Goal: Transaction & Acquisition: Purchase product/service

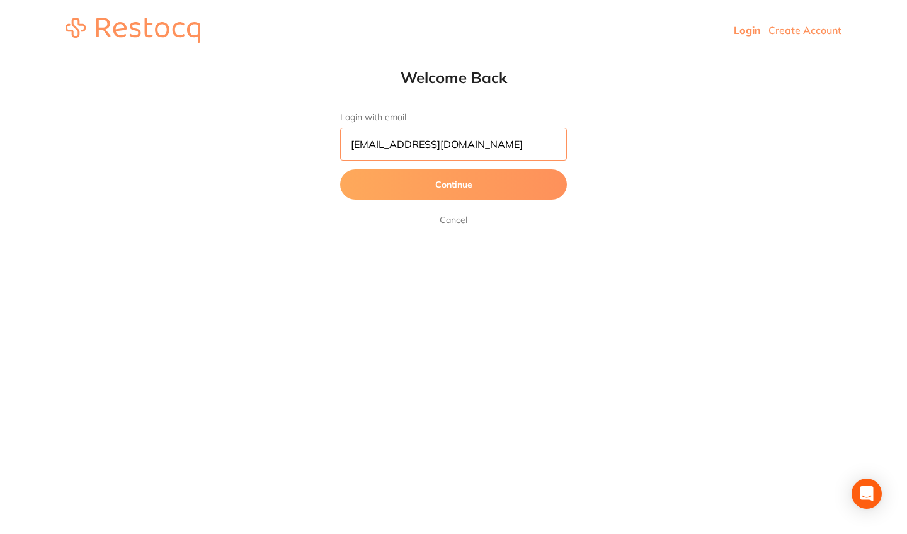
type input "[EMAIL_ADDRESS][DOMAIN_NAME]"
click button "Continue"
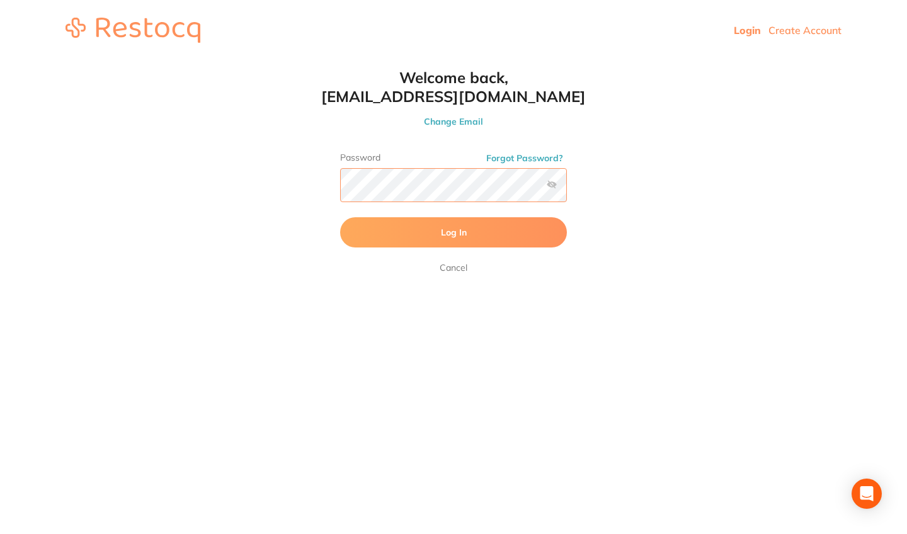
click button "Log In"
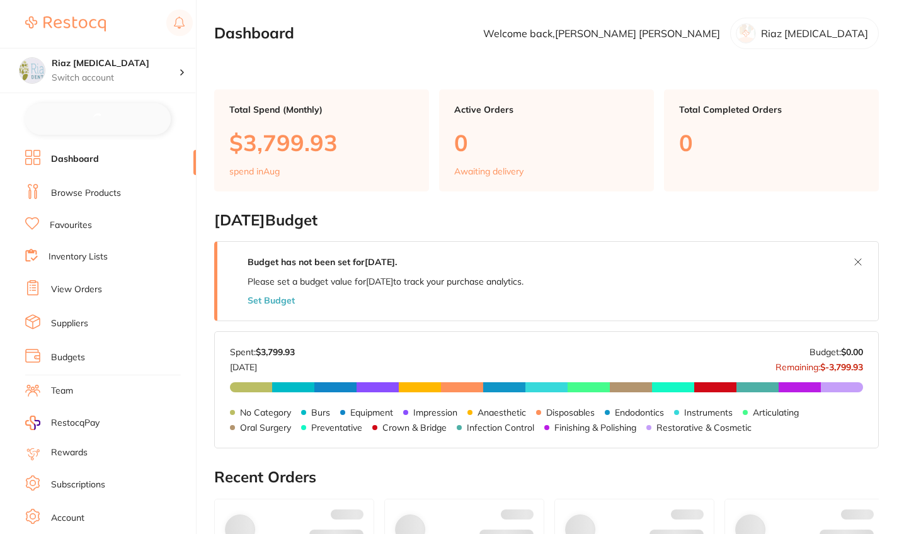
checkbox input "false"
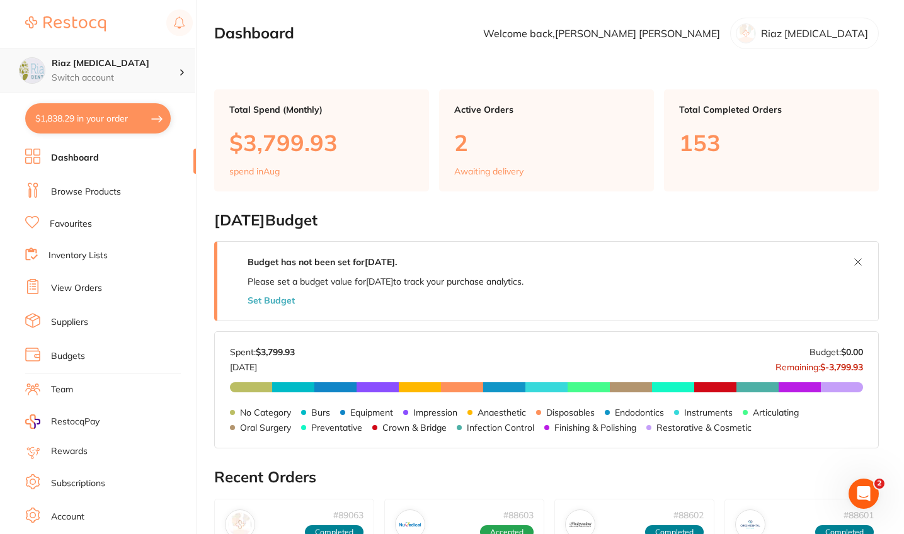
click h4 "Riaz [MEDICAL_DATA]"
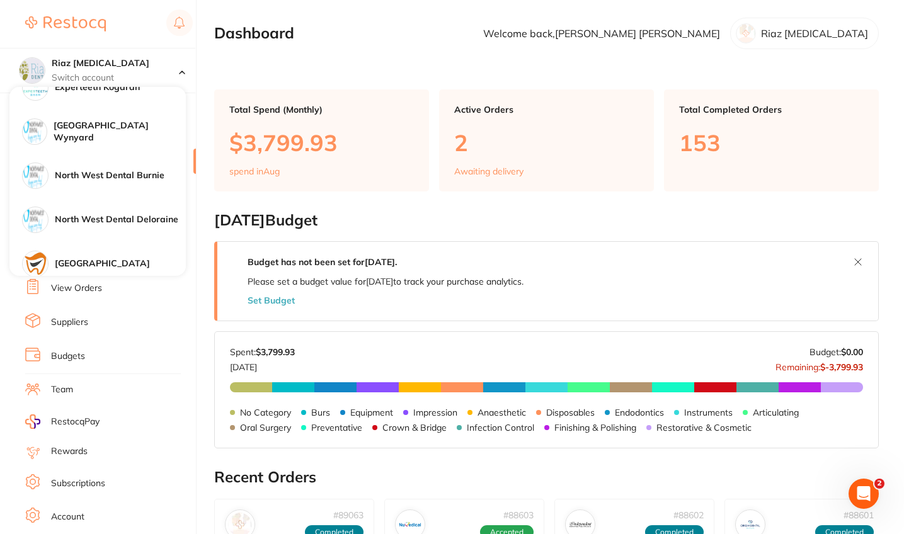
scroll to position [241, 0]
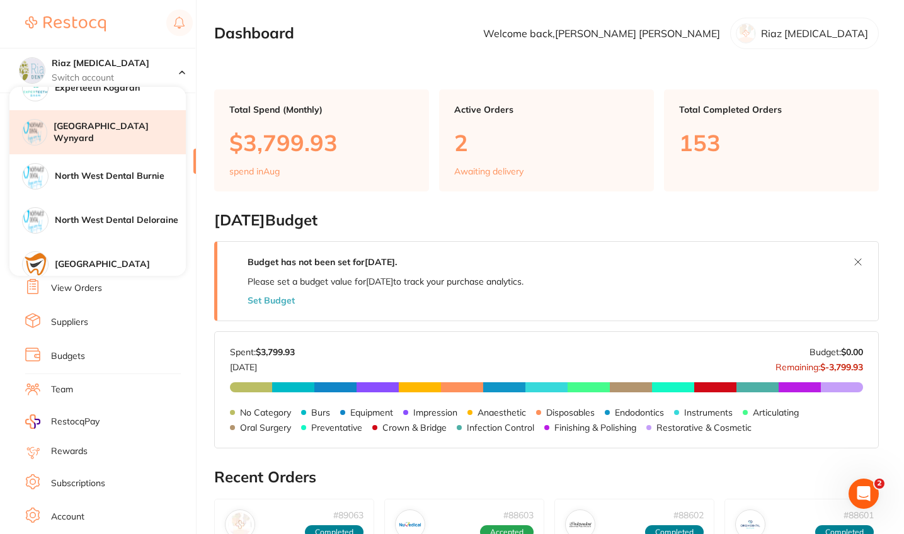
click div "[GEOGRAPHIC_DATA] Wynyard"
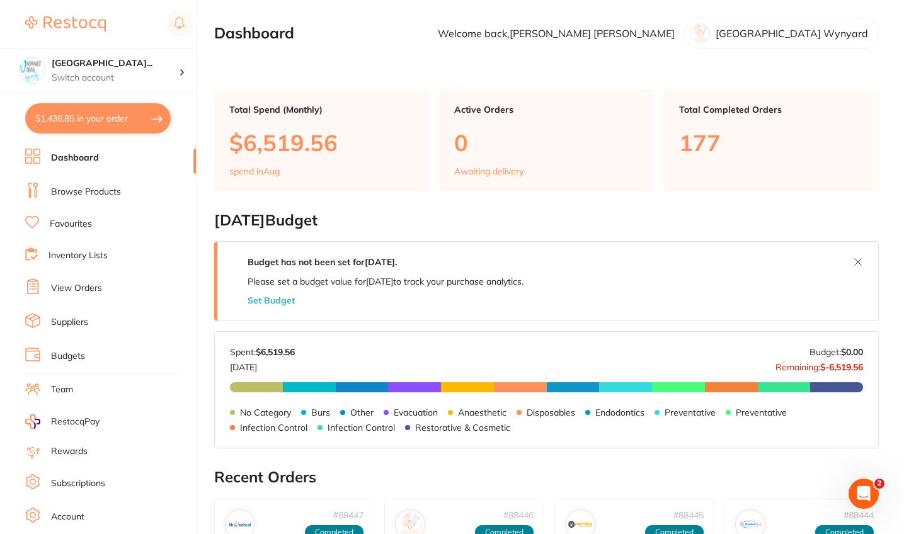
click at [118, 190] on link "Browse Products" at bounding box center [86, 192] width 70 height 13
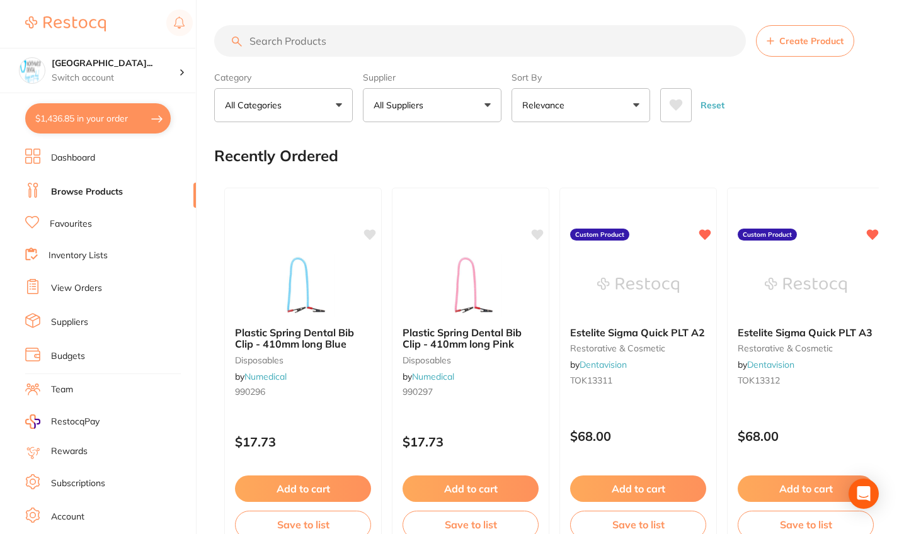
click at [406, 41] on input "search" at bounding box center [480, 41] width 532 height 32
paste input "SNDTBL"
type input "SNDTBL"
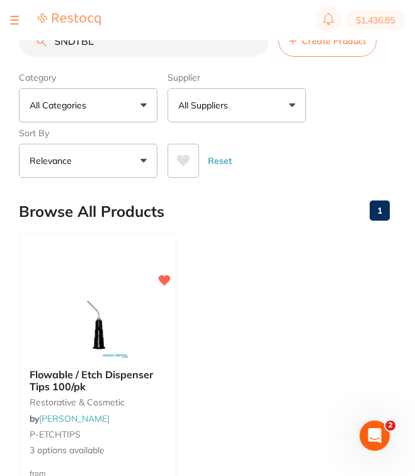
click at [254, 45] on input "SNDTBL" at bounding box center [144, 41] width 250 height 32
paste input "GC-FUJILCCAPA2"
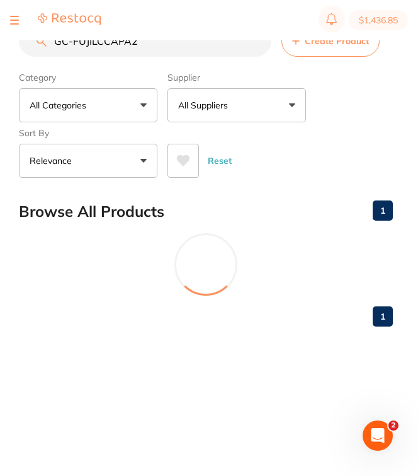
type input "GC-FUJILCCAPA2"
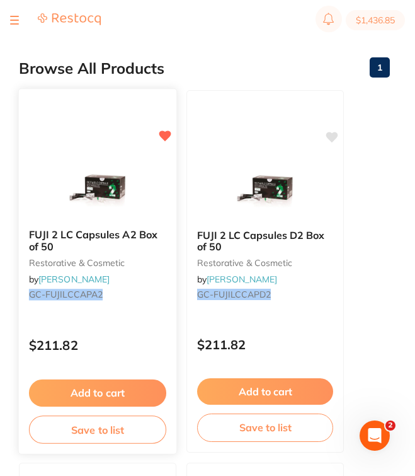
click at [140, 274] on div "FUJI 2 LC Capsules A2 Box of 50 restorative & cosmetic by Henry Schein Halas GC…" at bounding box center [98, 267] width 158 height 96
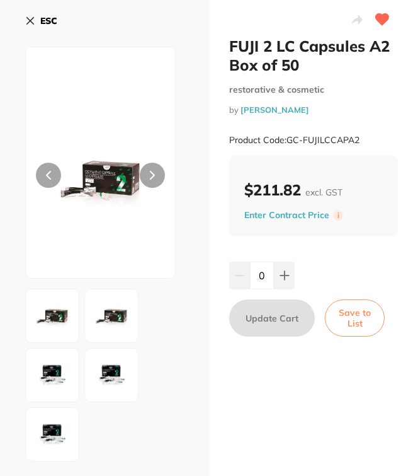
click at [33, 20] on icon at bounding box center [30, 21] width 10 height 10
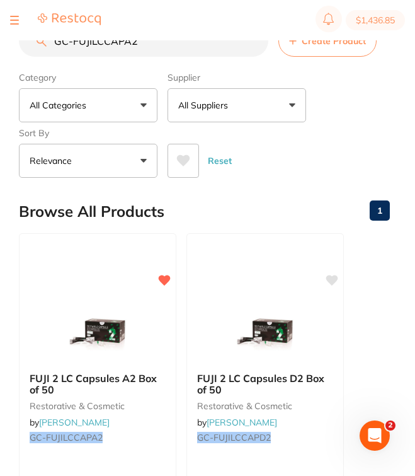
click at [254, 50] on input "GC-FUJILCCAPA2" at bounding box center [144, 41] width 250 height 32
click at [254, 45] on input "GC-FUJILCCAPA2" at bounding box center [144, 41] width 250 height 32
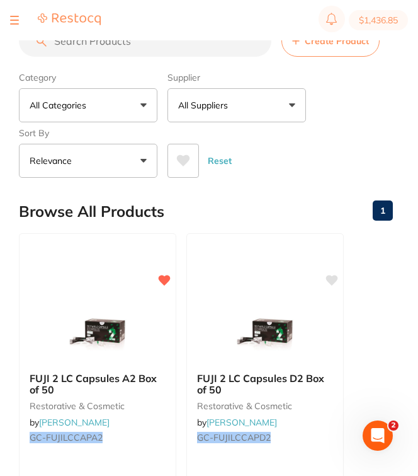
paste input "GC-FUJIIXA2FST"
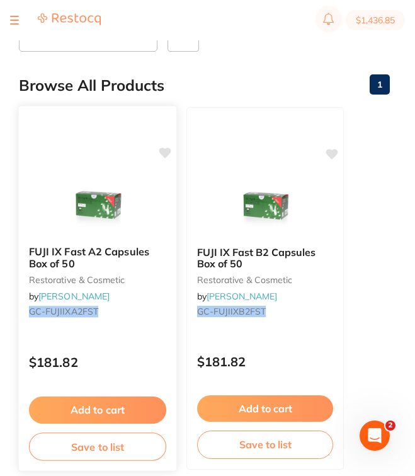
type input "GC-FUJIIXA2FST"
click at [123, 261] on b "FUJI IX Fast A2 Capsules Box of 50" at bounding box center [97, 257] width 137 height 23
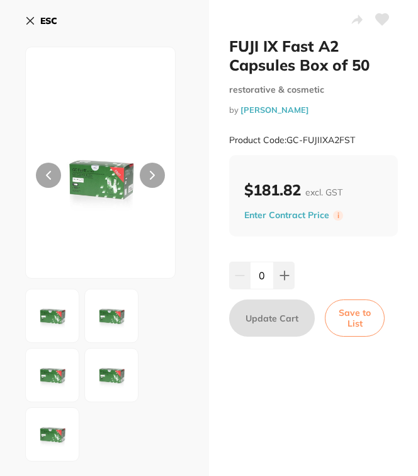
click at [49, 19] on b "ESC" at bounding box center [48, 20] width 17 height 11
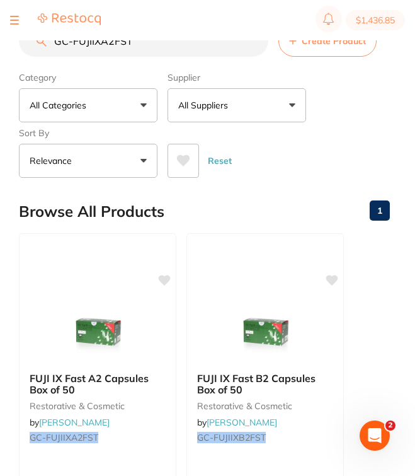
click at [256, 45] on input "GC-FUJIIXA2FST" at bounding box center [144, 41] width 250 height 32
paste input "GC-FUJIIXA2FST"
type input "GC-FUJIIXA2FST"
click at [251, 43] on input "GC-FUJIIXA2FST" at bounding box center [144, 41] width 250 height 32
paste input "GC-FUJIPLUSCAP"
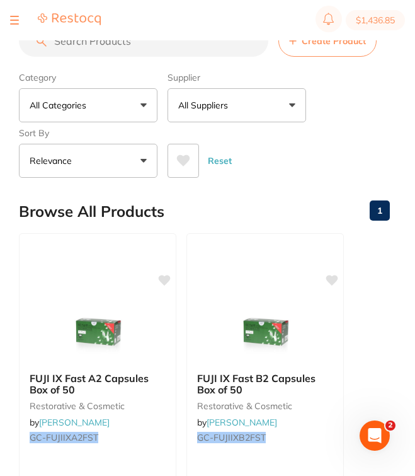
type input "GC-FUJIPLUSCAP"
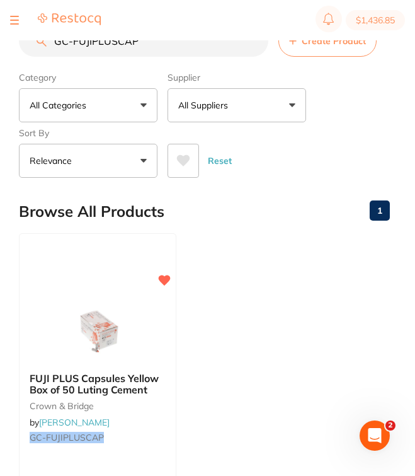
click at [253, 47] on input "GC-FUJIPLUSCAP" at bounding box center [144, 41] width 250 height 32
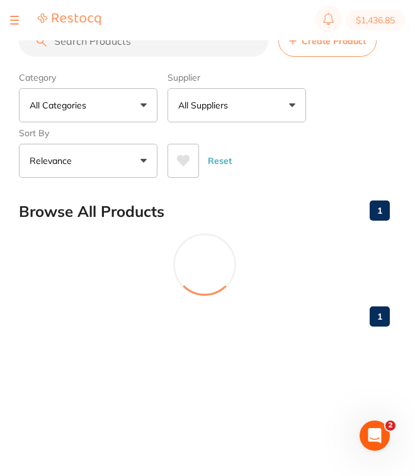
paste input "GC-FUJI7CAPWHITE"
type input "GC-FUJI7CAPWHITE"
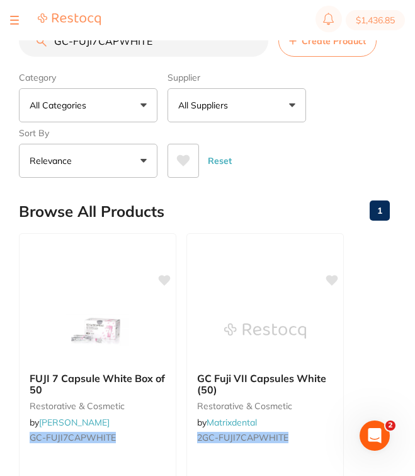
click at [255, 43] on input "GC-FUJI7CAPWHITE" at bounding box center [144, 41] width 250 height 32
paste input "IW400S"
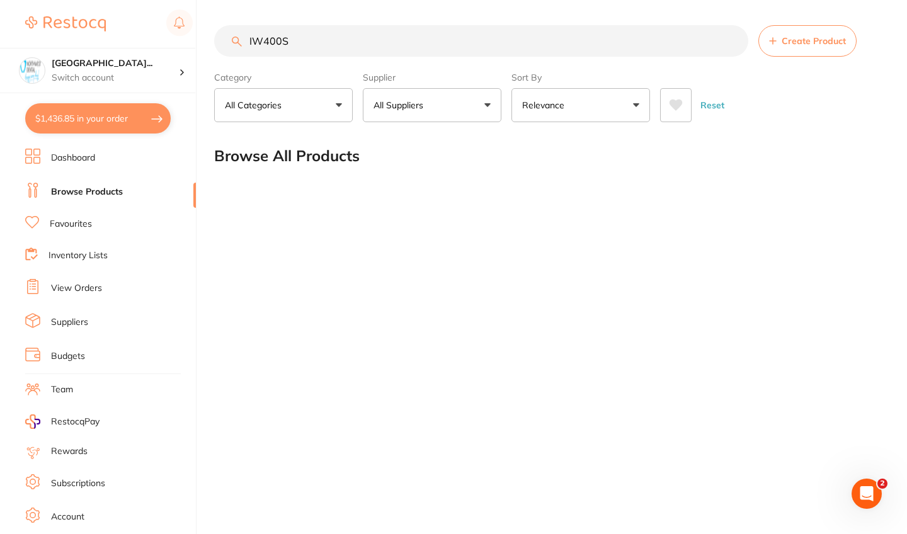
drag, startPoint x: 330, startPoint y: 43, endPoint x: 270, endPoint y: 43, distance: 59.9
click at [270, 43] on input "IW400S" at bounding box center [481, 41] width 534 height 32
type input "I"
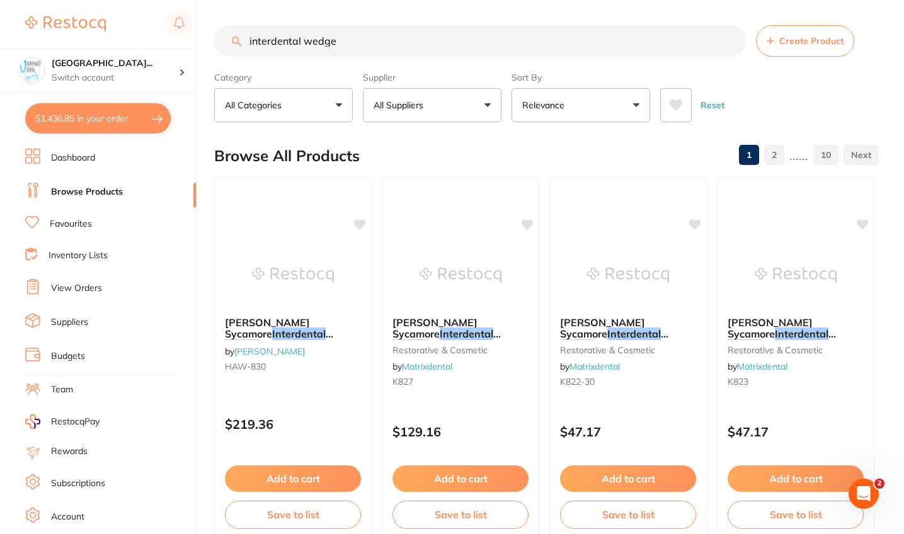
click at [439, 109] on button "All Suppliers" at bounding box center [432, 105] width 139 height 34
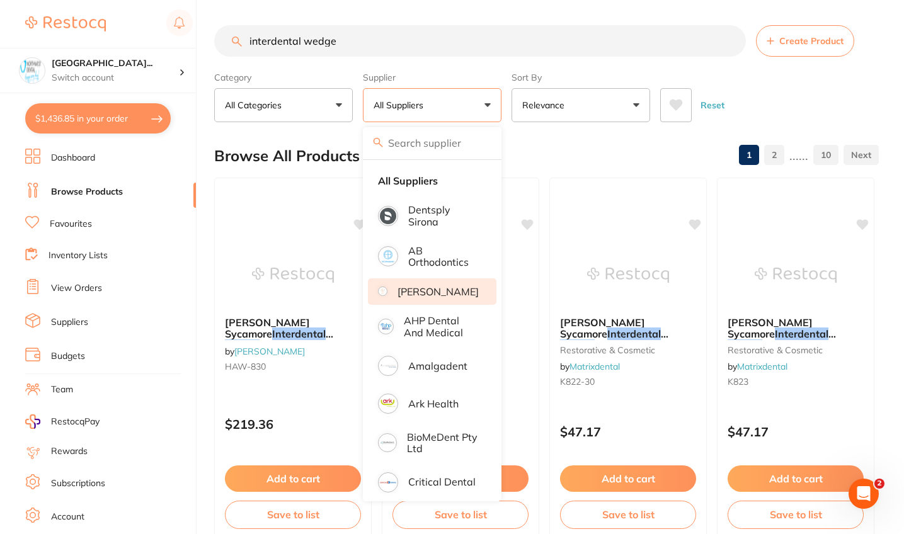
click at [456, 297] on p "[PERSON_NAME]" at bounding box center [438, 291] width 81 height 11
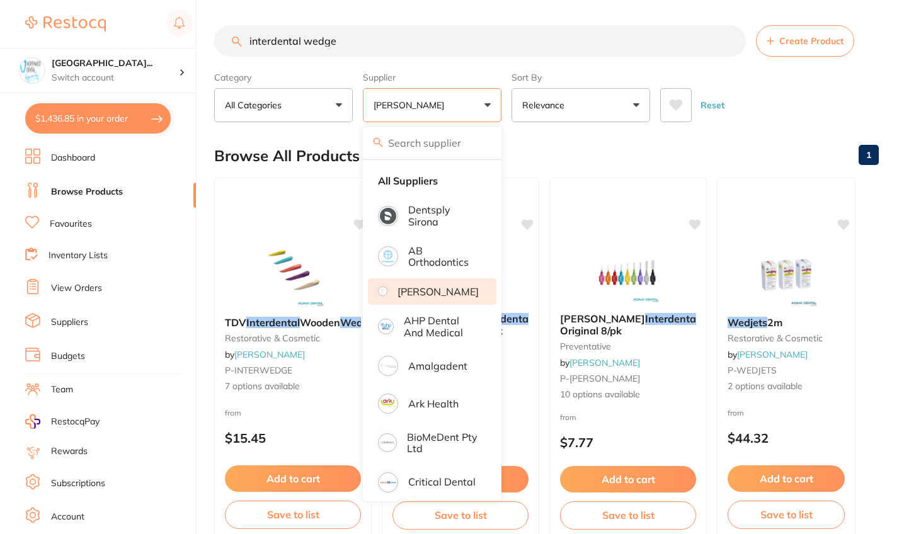
click at [746, 96] on div "Reset" at bounding box center [764, 100] width 209 height 44
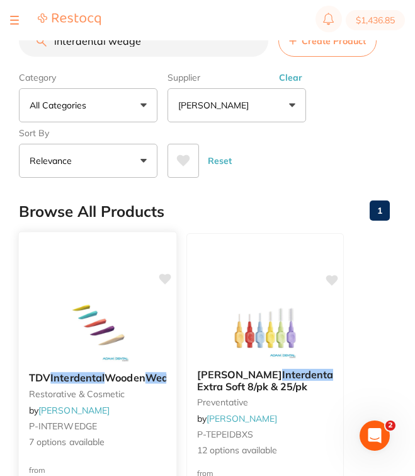
scroll to position [116, 0]
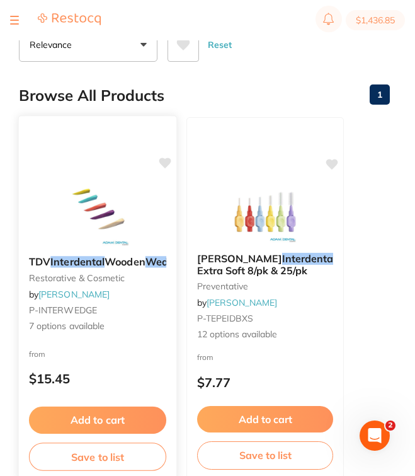
click at [137, 417] on button "Add to cart" at bounding box center [97, 419] width 137 height 27
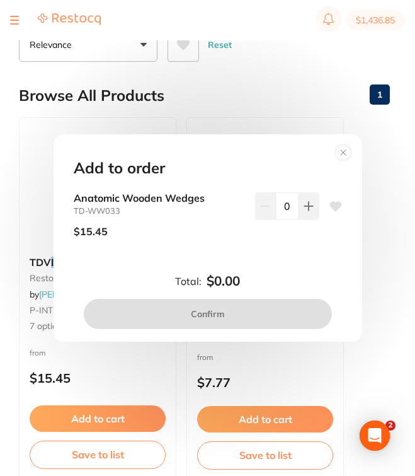
scroll to position [0, 0]
click at [345, 151] on circle at bounding box center [343, 152] width 14 height 14
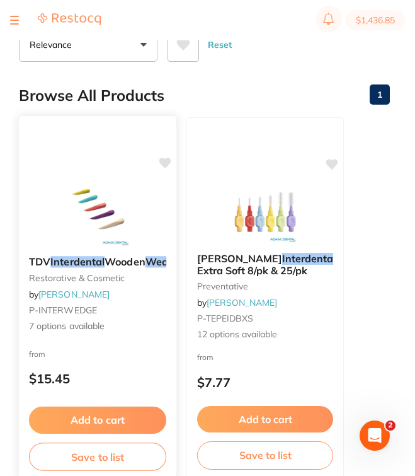
click at [100, 302] on div "TDV Interdental Wooden Wedge s restorative & cosmetic by Adam Dental P-INTERWED…" at bounding box center [98, 294] width 158 height 97
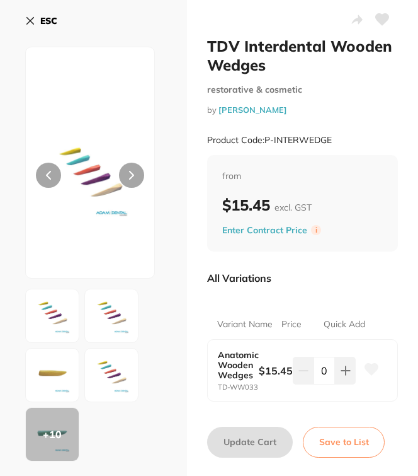
click at [33, 19] on icon at bounding box center [30, 21] width 7 height 7
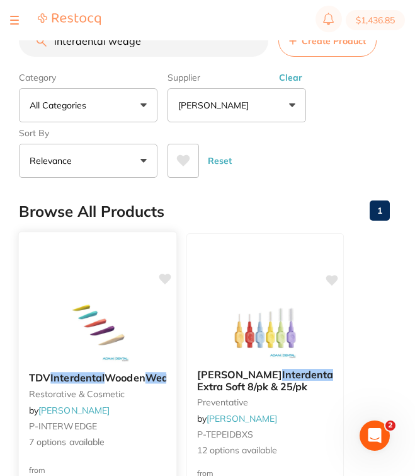
click at [139, 330] on div at bounding box center [98, 330] width 158 height 64
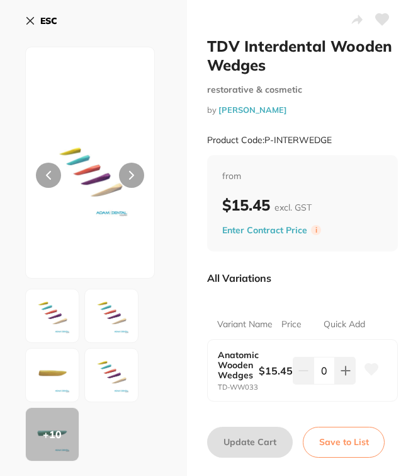
click at [38, 17] on button "ESC" at bounding box center [41, 20] width 32 height 21
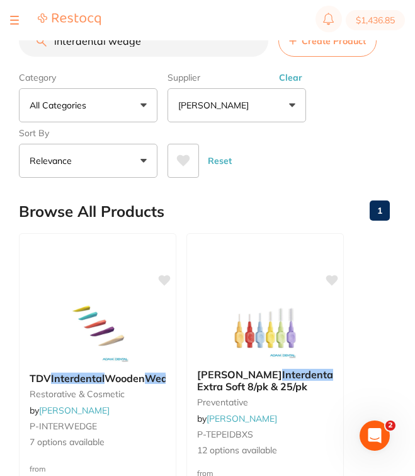
click at [173, 35] on section "$1,436.85" at bounding box center [207, 20] width 415 height 40
drag, startPoint x: 173, startPoint y: 46, endPoint x: 0, endPoint y: 40, distance: 173.4
click at [0, 40] on div "$1,436.85 North West Dental Wynya... Switch account Riaz Dental Surgery Experte…" at bounding box center [207, 217] width 415 height 435
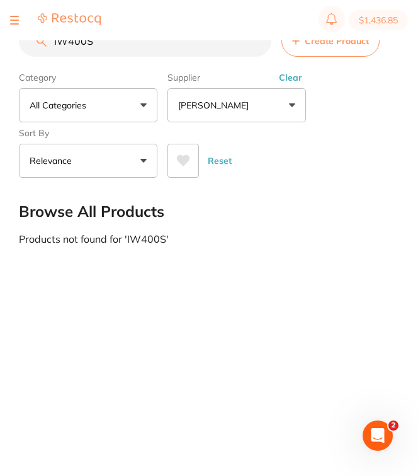
drag, startPoint x: 111, startPoint y: 50, endPoint x: 0, endPoint y: 60, distance: 111.4
click at [0, 60] on div "$1,436.85 North West Dental Wynya... Switch account Riaz Dental Surgery Experte…" at bounding box center [209, 217] width 418 height 435
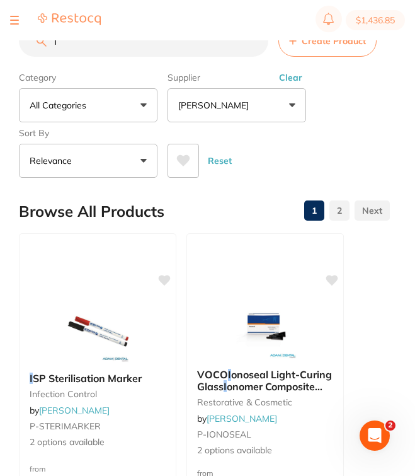
type input "I"
click at [296, 83] on button "Clear" at bounding box center [290, 77] width 31 height 11
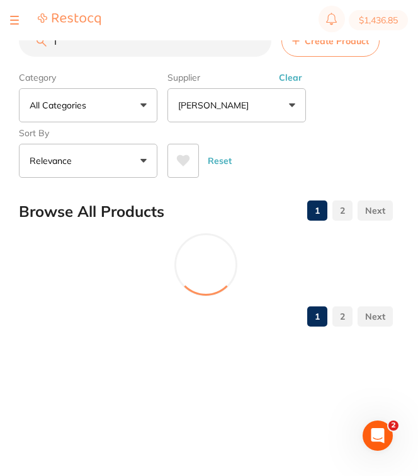
click at [255, 45] on input "I" at bounding box center [145, 41] width 253 height 32
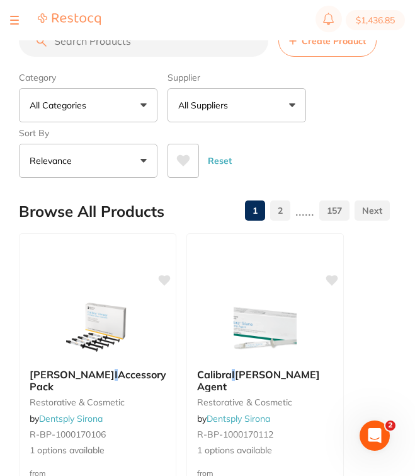
paste input "DP018"
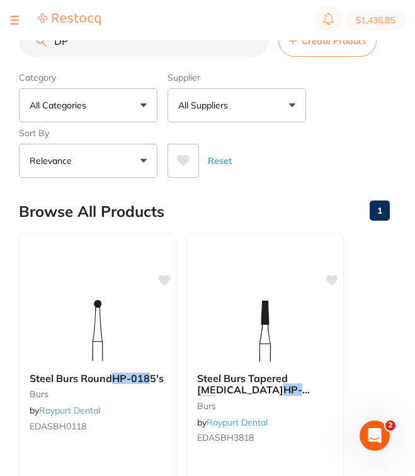
type input "D"
type input "a"
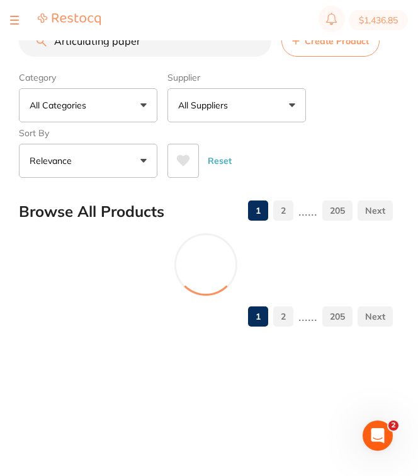
type input "Articulating paper"
click at [252, 101] on button "All Suppliers" at bounding box center [237, 105] width 139 height 34
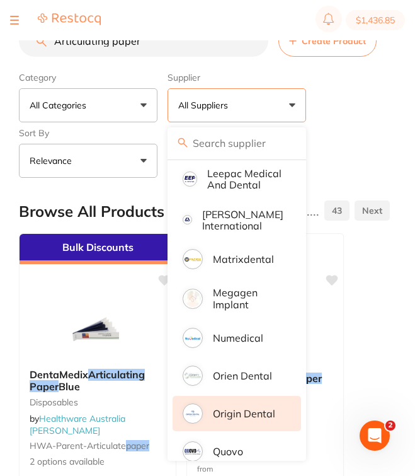
click at [245, 419] on p "Origin Dental" at bounding box center [244, 413] width 62 height 11
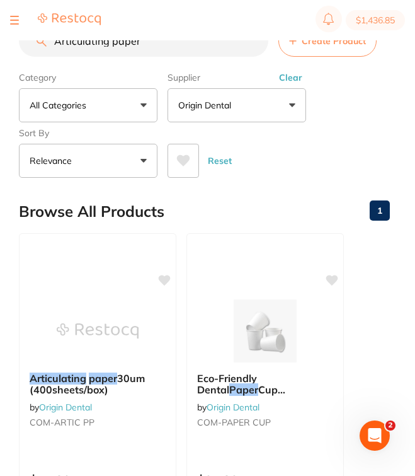
click at [292, 80] on button "Clear" at bounding box center [290, 77] width 31 height 11
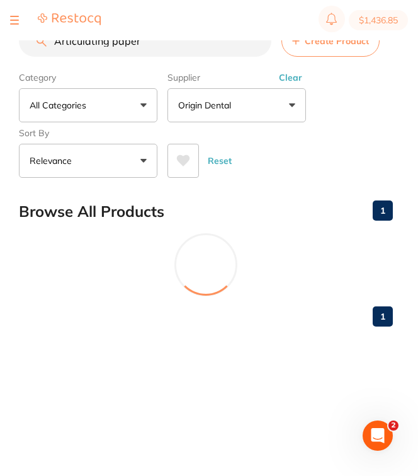
click at [292, 80] on button "Clear" at bounding box center [290, 77] width 31 height 11
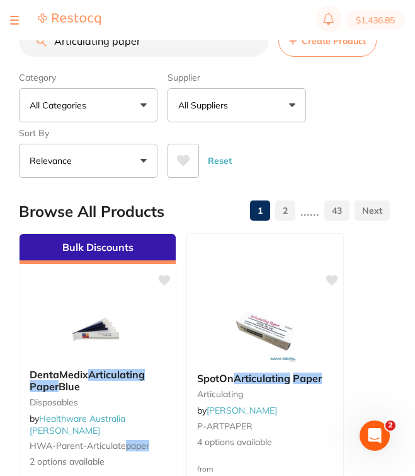
click at [251, 44] on input "Articulating paper" at bounding box center [144, 41] width 250 height 32
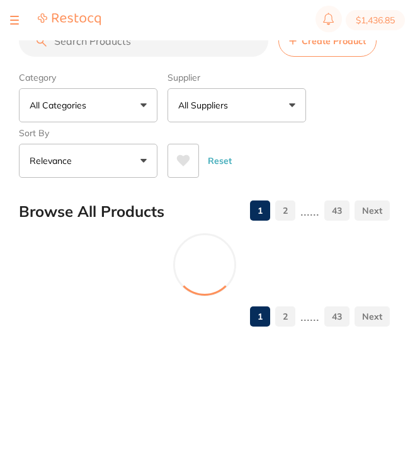
paste input "TM-1982C"
type input "TM-1982C"
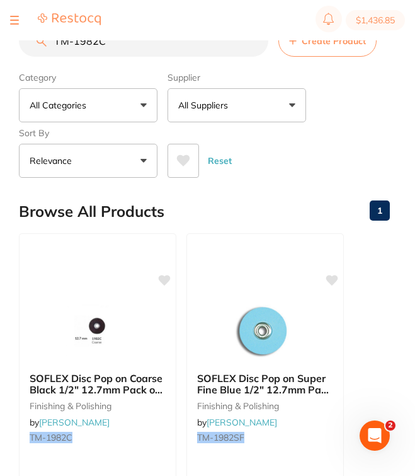
click at [252, 45] on input "TM-1982C" at bounding box center [144, 41] width 250 height 32
paste input "TM-2382M"
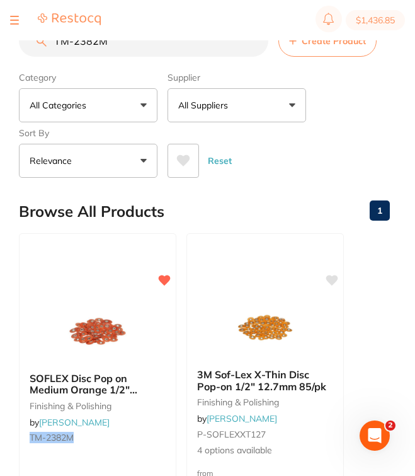
drag, startPoint x: 141, startPoint y: 48, endPoint x: 0, endPoint y: 45, distance: 141.2
click at [0, 45] on div "$1,436.85 North West Dental Wynya... Switch account Riaz Dental Surgery Experte…" at bounding box center [207, 217] width 415 height 435
paste input "1981C"
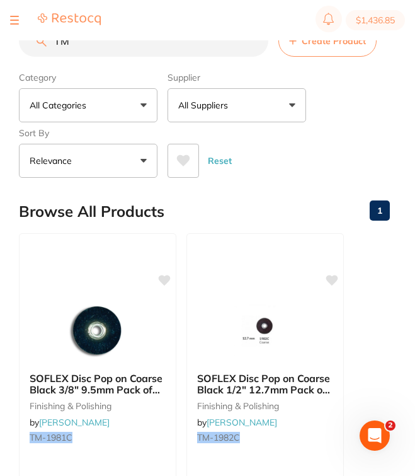
type input "T"
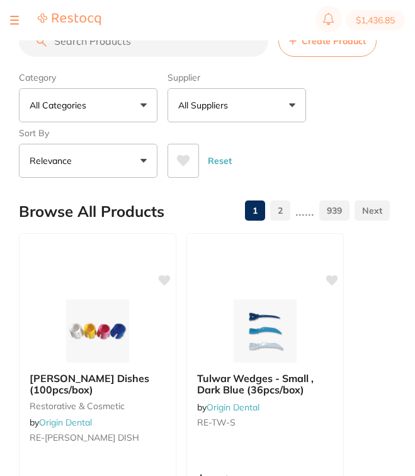
paste input "TM-1982C"
type input "TM-1982C"
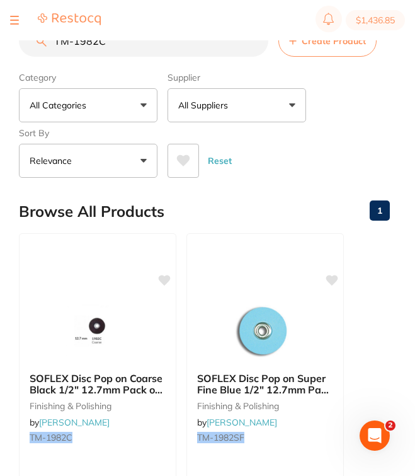
click at [255, 47] on input "TM-1982C" at bounding box center [144, 41] width 250 height 32
paste input "TM-2382C"
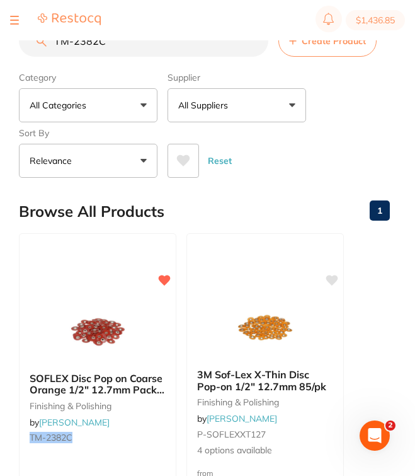
click at [253, 40] on section "$1,436.85" at bounding box center [207, 20] width 415 height 40
click at [238, 47] on input "TM-2382C" at bounding box center [144, 41] width 250 height 32
type input "T"
paste input "TM-2382M"
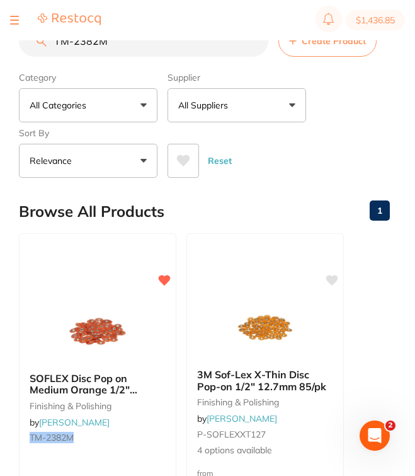
drag, startPoint x: 190, startPoint y: 47, endPoint x: 7, endPoint y: 45, distance: 182.8
click at [7, 45] on div "$1,436.85 North West Dental Wynya... Switch account Riaz Dental Surgery Experte…" at bounding box center [207, 217] width 415 height 435
paste input "2382SF"
type input "TM2382SF"
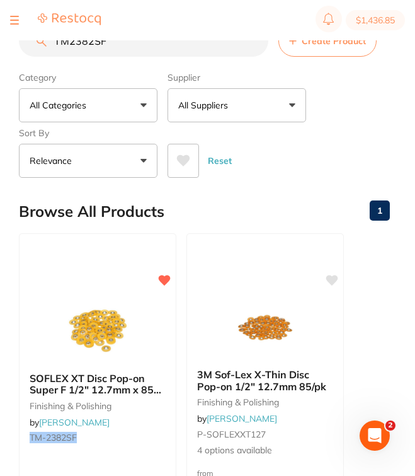
click at [255, 43] on input "TM2382SF" at bounding box center [144, 41] width 250 height 32
paste input "TM-1981C"
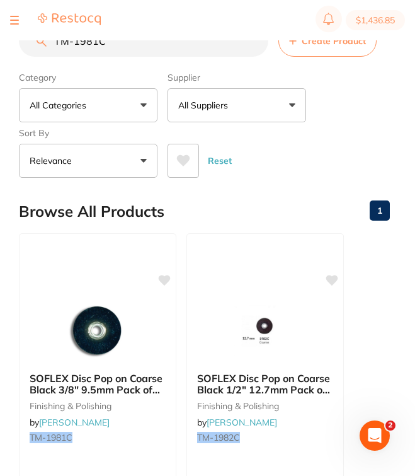
drag, startPoint x: 239, startPoint y: 48, endPoint x: 34, endPoint y: 42, distance: 205.5
click at [34, 42] on input "TM-1981C" at bounding box center [144, 41] width 250 height 32
paste input "23"
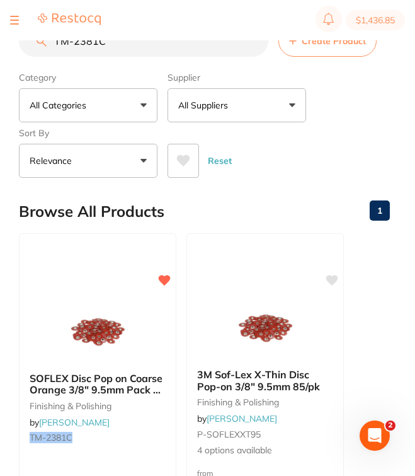
drag, startPoint x: 182, startPoint y: 47, endPoint x: 0, endPoint y: 43, distance: 182.2
click at [0, 43] on div "$1,436.85 North West Dental Wynya... Switch account Riaz Dental Surgery Experte…" at bounding box center [207, 217] width 415 height 435
paste input "M"
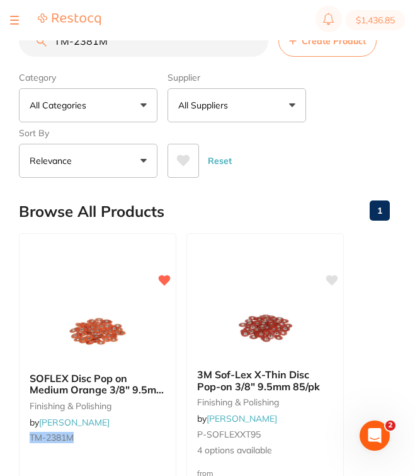
drag, startPoint x: 220, startPoint y: 42, endPoint x: 0, endPoint y: 42, distance: 219.9
click at [0, 42] on div "$1,436.85 North West Dental Wynya... Switch account Riaz Dental Surgery Experte…" at bounding box center [207, 217] width 415 height 435
paste input "OS001"
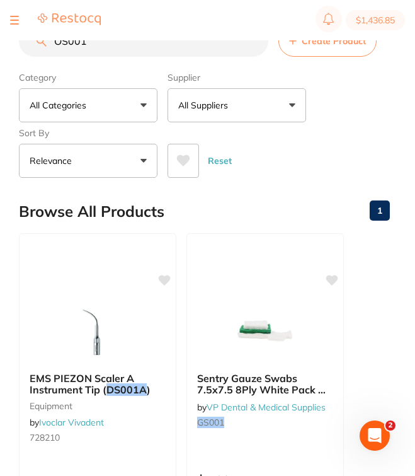
click at [246, 111] on button "All Suppliers" at bounding box center [237, 105] width 139 height 34
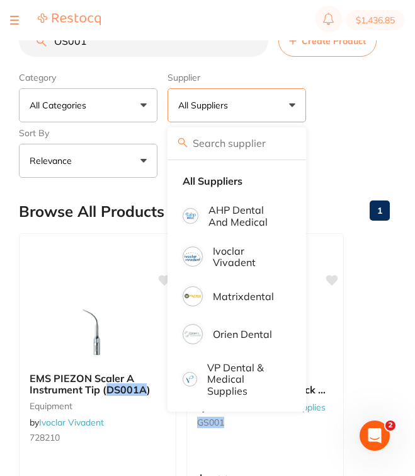
click at [367, 113] on div "Category All Categories All Categories disposables equipment impression oral su…" at bounding box center [204, 122] width 371 height 111
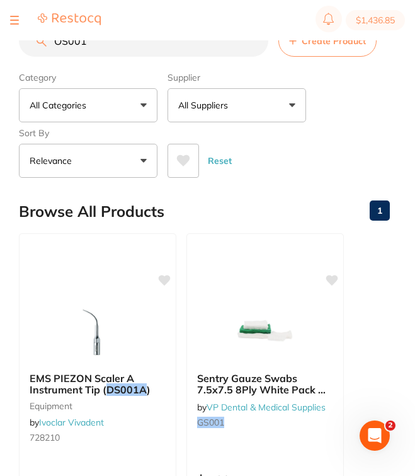
drag, startPoint x: 104, startPoint y: 47, endPoint x: 0, endPoint y: 42, distance: 104.1
click at [0, 42] on div "$1,436.85 North West Dental Wynya... Switch account Riaz Dental Surgery Experte…" at bounding box center [207, 217] width 415 height 435
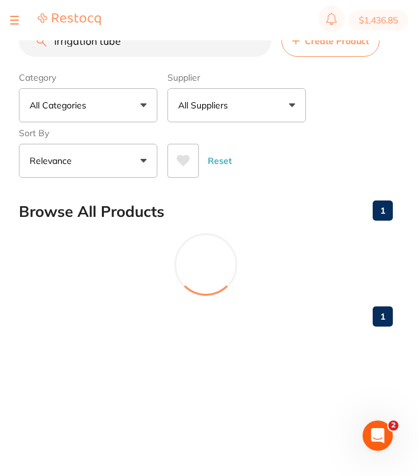
type input "Irrigation tube"
click at [210, 97] on button "All Suppliers" at bounding box center [237, 105] width 139 height 34
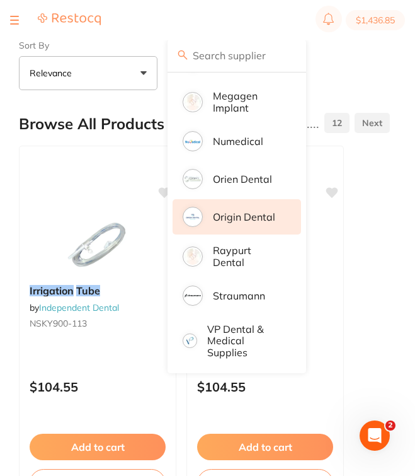
scroll to position [784, 0]
click at [254, 231] on li "Origin Dental" at bounding box center [237, 216] width 129 height 35
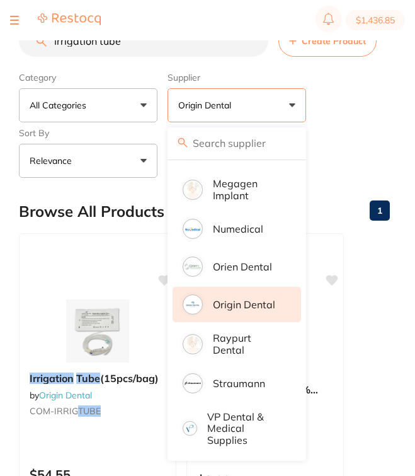
click at [369, 102] on div "Category All Categories All Categories No categories found Clear Category false…" at bounding box center [204, 122] width 371 height 111
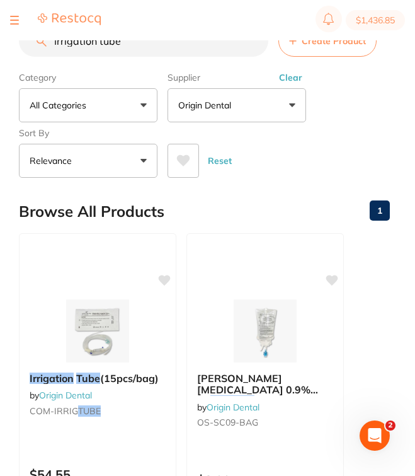
click at [292, 81] on button "Clear" at bounding box center [290, 77] width 31 height 11
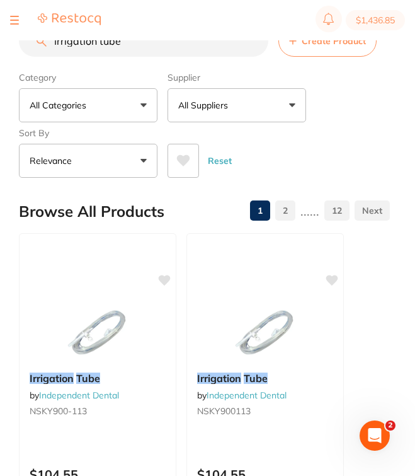
click at [248, 44] on input "Irrigation tube" at bounding box center [144, 41] width 250 height 32
paste input "W444126"
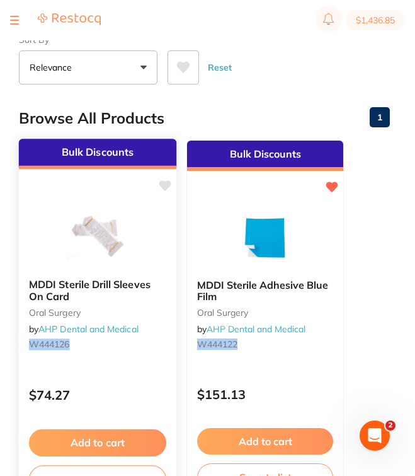
click at [146, 250] on div at bounding box center [98, 237] width 158 height 64
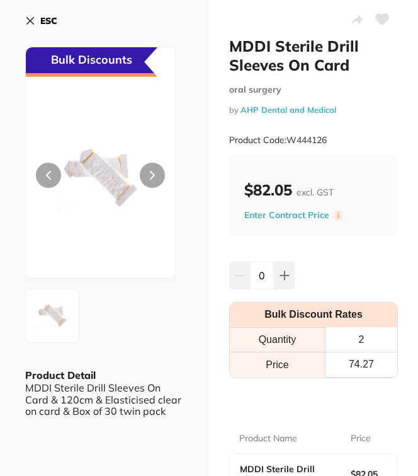
click at [37, 21] on button "ESC" at bounding box center [41, 20] width 32 height 21
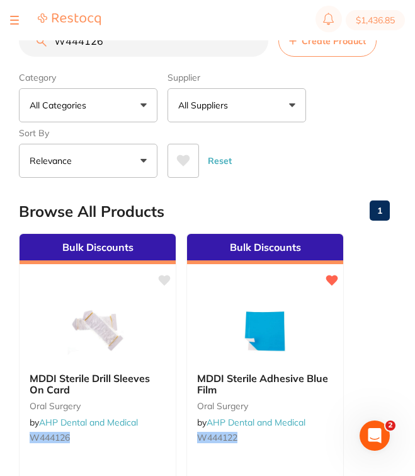
drag, startPoint x: 149, startPoint y: 45, endPoint x: 0, endPoint y: 50, distance: 149.5
click at [0, 50] on div "$1,436.85 North West Dental Wynya... Switch account Riaz Dental Surgery Experte…" at bounding box center [207, 217] width 415 height 435
paste input "W444126"
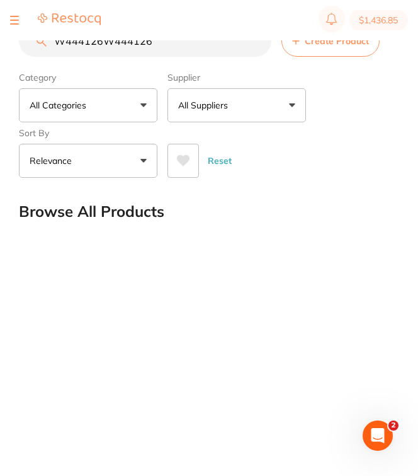
click at [243, 115] on button "All Suppliers" at bounding box center [237, 105] width 139 height 34
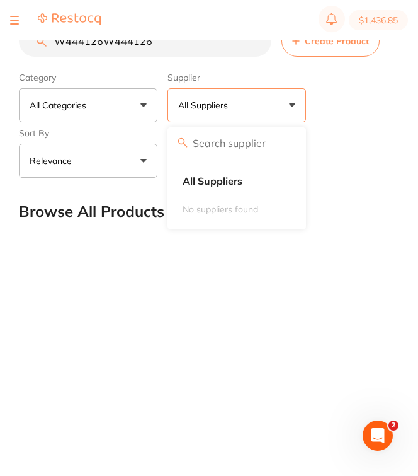
click at [333, 115] on div "Category All Categories All Categories No categories found Clear Category false…" at bounding box center [206, 122] width 374 height 111
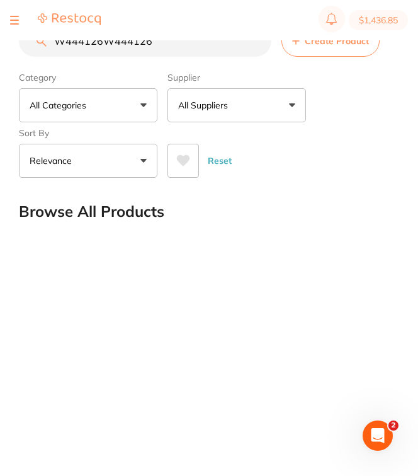
drag, startPoint x: 164, startPoint y: 49, endPoint x: 0, endPoint y: 47, distance: 164.5
click at [0, 47] on div "$1,436.85 North West Dental Wynya... Switch account Riaz Dental Surgery Experte…" at bounding box center [209, 217] width 418 height 435
click at [259, 114] on button "All Suppliers" at bounding box center [237, 105] width 139 height 34
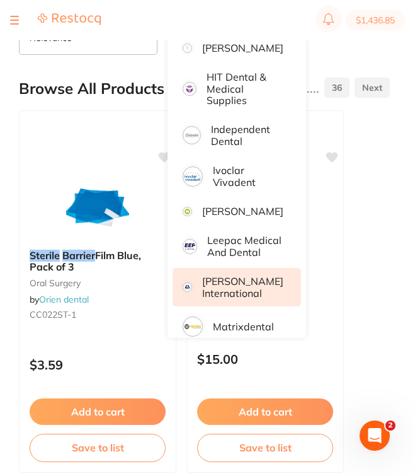
scroll to position [377, 0]
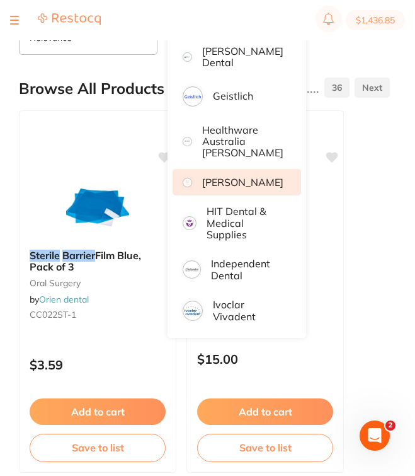
click at [263, 179] on p "[PERSON_NAME]" at bounding box center [242, 181] width 81 height 11
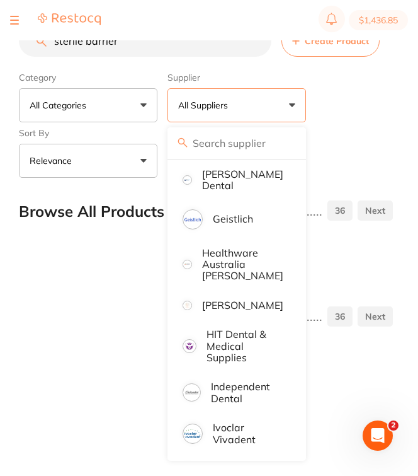
click at [372, 112] on div "Category All Categories All Categories burs Burs disposables Disposables endodo…" at bounding box center [206, 122] width 374 height 111
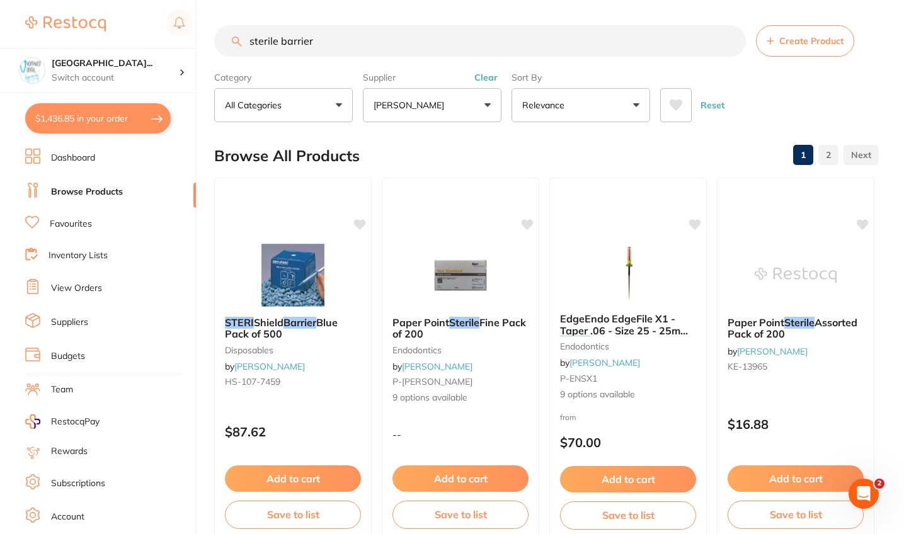
click at [282, 45] on input "sterile barrier" at bounding box center [480, 41] width 532 height 32
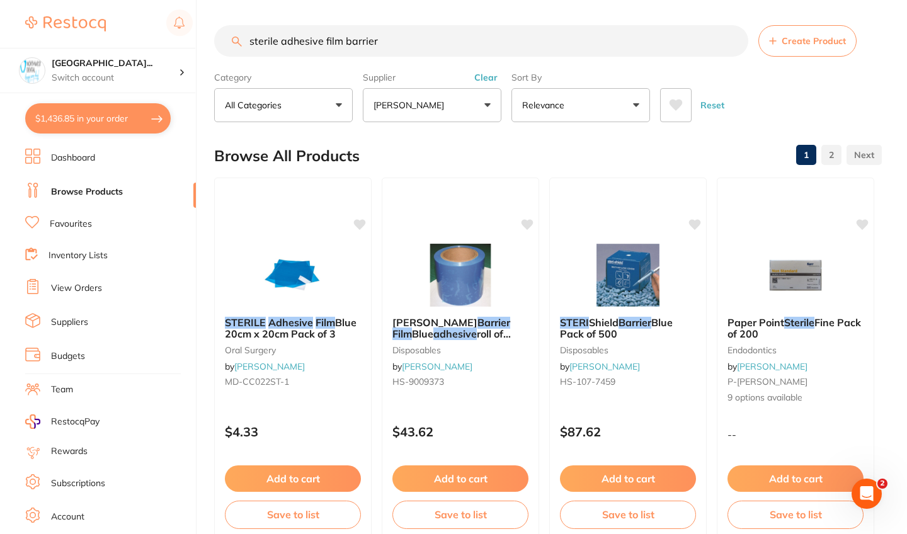
drag, startPoint x: 397, startPoint y: 43, endPoint x: 342, endPoint y: 43, distance: 54.8
click at [342, 43] on input "sterile adhesive film barrier" at bounding box center [481, 41] width 534 height 32
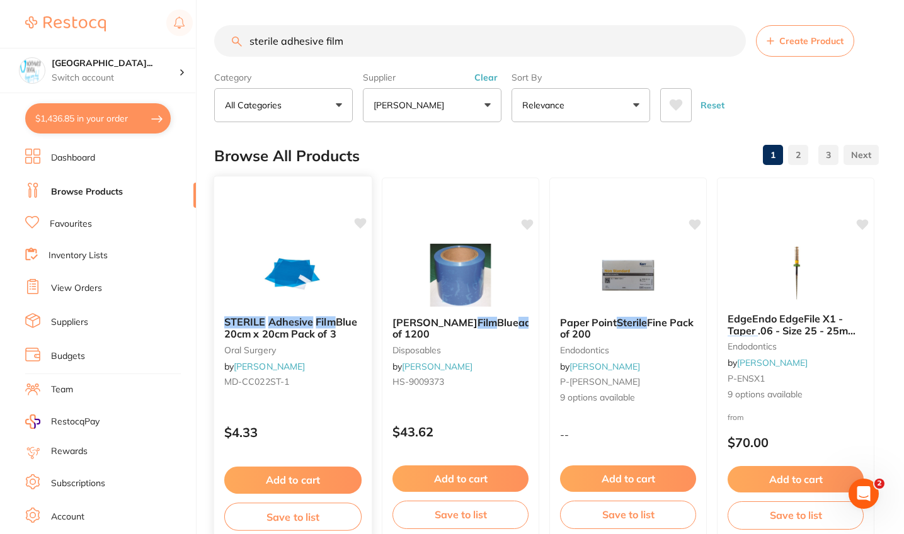
type input "sterile adhesive film"
click at [321, 314] on div "STERILE Adhesive Film Blue 20cm x 20cm Pack of 3 oral surgery by Henry Schein H…" at bounding box center [293, 354] width 158 height 96
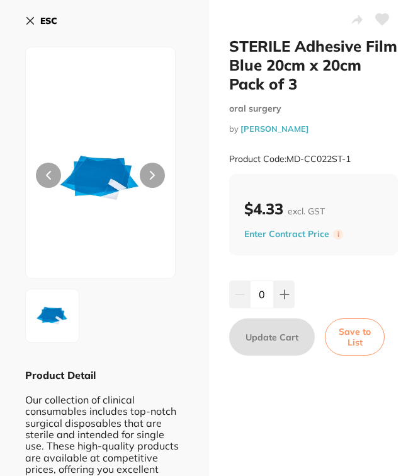
click at [25, 20] on icon at bounding box center [30, 21] width 10 height 10
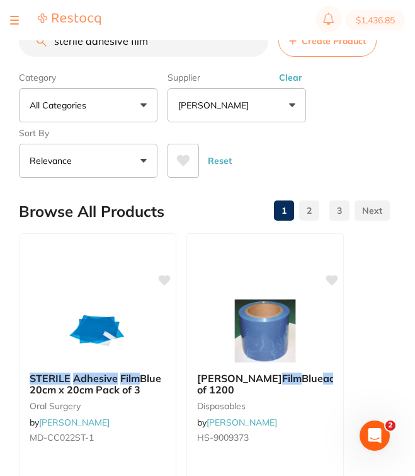
click at [296, 81] on button "Clear" at bounding box center [290, 77] width 31 height 11
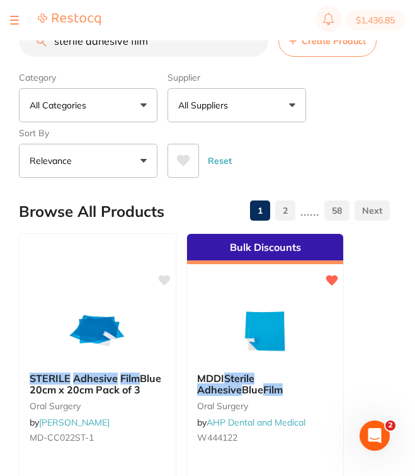
drag, startPoint x: 185, startPoint y: 44, endPoint x: 0, endPoint y: 43, distance: 184.7
click at [0, 43] on div "$1,436.85 North West Dental Wynya... Switch account Riaz Dental Surgery Experte…" at bounding box center [207, 217] width 415 height 435
paste input "EMS AirFlow Plus Powder"
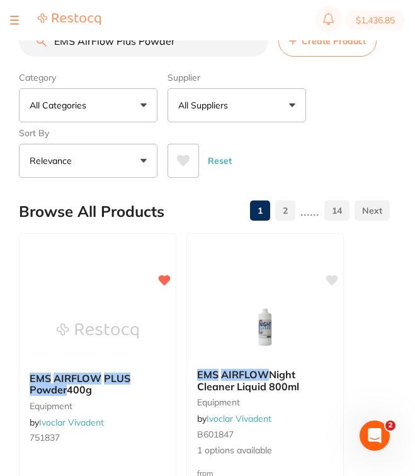
click at [245, 128] on div "Category All Categories All Categories burs crown & bridge disposables Disposab…" at bounding box center [204, 122] width 371 height 111
click at [260, 112] on button "All Suppliers" at bounding box center [237, 105] width 139 height 34
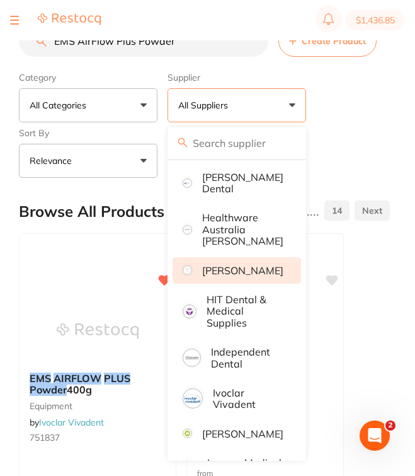
scroll to position [382, 0]
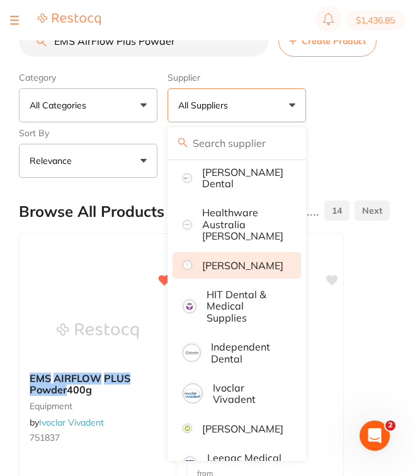
click at [260, 260] on p "[PERSON_NAME]" at bounding box center [242, 265] width 81 height 11
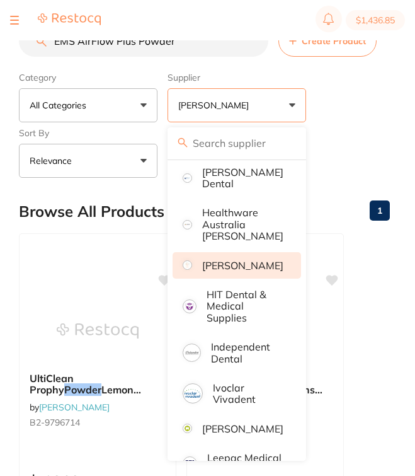
drag, startPoint x: 364, startPoint y: 103, endPoint x: 335, endPoint y: 205, distance: 106.7
click at [364, 103] on div "Category All Categories All Categories crown & bridge disposables endodontics f…" at bounding box center [204, 122] width 371 height 111
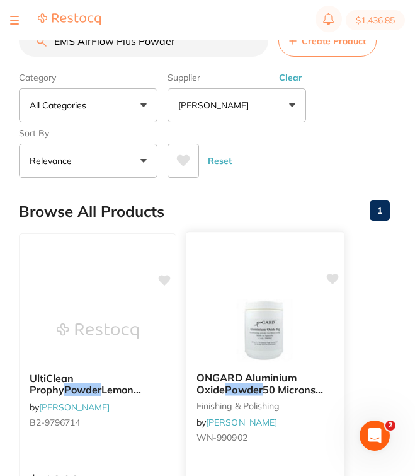
scroll to position [0, 0]
click at [294, 80] on button "Clear" at bounding box center [290, 77] width 31 height 11
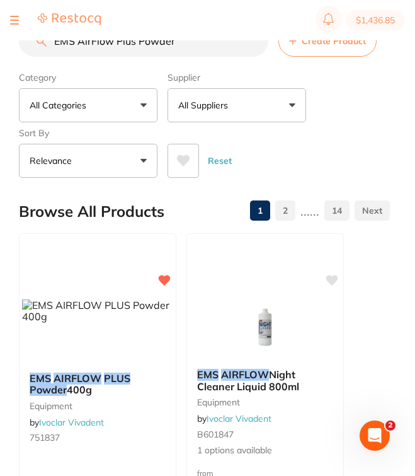
drag, startPoint x: 204, startPoint y: 49, endPoint x: 0, endPoint y: 28, distance: 204.6
click at [0, 28] on div "$1,436.85 North West Dental Wynya... Switch account Riaz Dental Surgery Experte…" at bounding box center [207, 217] width 415 height 435
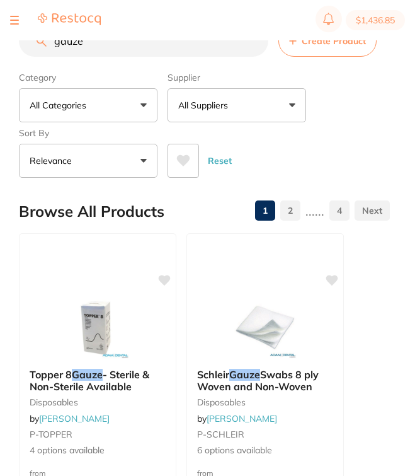
click at [244, 113] on button "All Suppliers" at bounding box center [237, 105] width 139 height 34
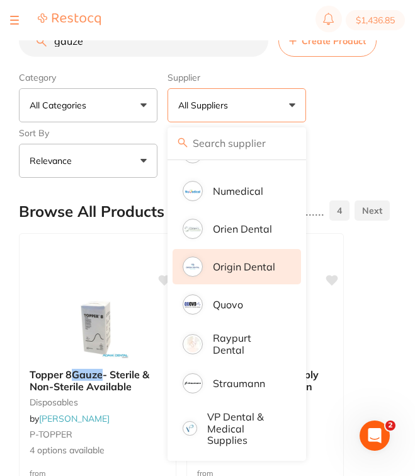
scroll to position [693, 0]
click at [258, 262] on p "Origin Dental" at bounding box center [244, 266] width 62 height 11
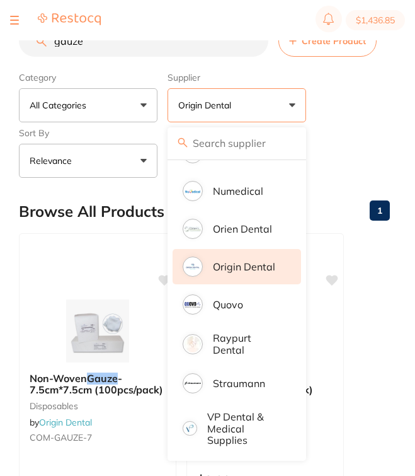
click at [355, 107] on div "Category All Categories All Categories disposables Clear Category false All Cat…" at bounding box center [204, 122] width 371 height 111
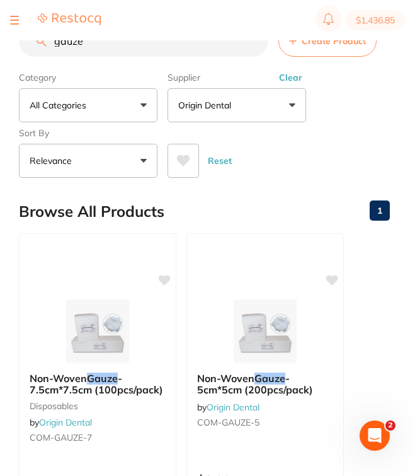
scroll to position [0, 0]
drag, startPoint x: 90, startPoint y: 50, endPoint x: 0, endPoint y: 47, distance: 90.2
click at [0, 47] on div "$1,436.85 North West Dental Wynya... Switch account Riaz Dental Surgery Experte…" at bounding box center [207, 217] width 415 height 435
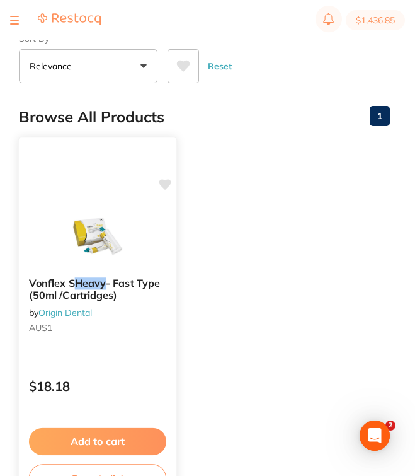
click at [161, 308] on div "Vonflex S Heavy - Fast Type (50ml /Cartridges) by Origin Dental AUS1" at bounding box center [98, 307] width 158 height 81
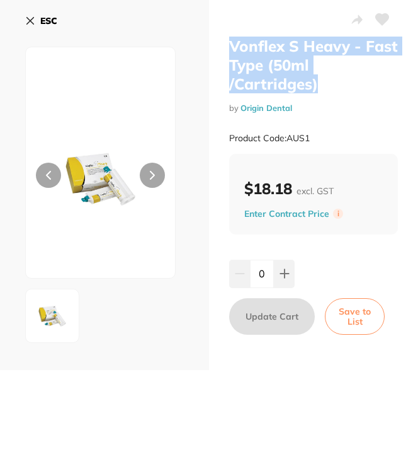
drag, startPoint x: 321, startPoint y: 86, endPoint x: 222, endPoint y: 48, distance: 106.1
click at [222, 48] on div "Vonflex S Heavy - Fast Type (50ml /Cartridges) by Origin Dental Product Code: A…" at bounding box center [313, 185] width 209 height 370
copy h2 "Vonflex S Heavy - Fast Type (50ml /Cartridges)"
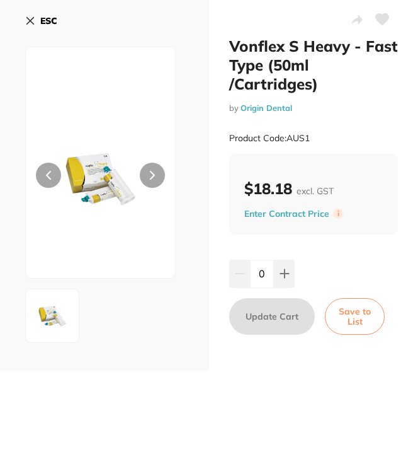
click at [58, 23] on div "ESC" at bounding box center [104, 28] width 159 height 37
click at [57, 23] on b "ESC" at bounding box center [48, 20] width 17 height 11
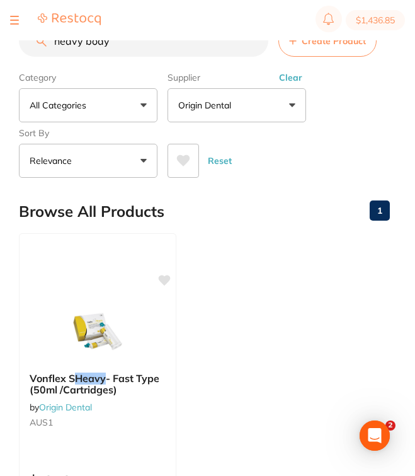
drag, startPoint x: 143, startPoint y: 49, endPoint x: 13, endPoint y: 37, distance: 131.0
click at [13, 37] on div "$1,436.85 North West Dental Wynya... Switch account Riaz Dental Surgery Experte…" at bounding box center [207, 217] width 415 height 435
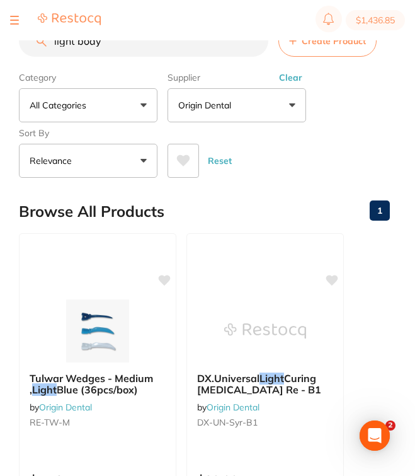
click at [54, 46] on input "light body" at bounding box center [144, 41] width 250 height 32
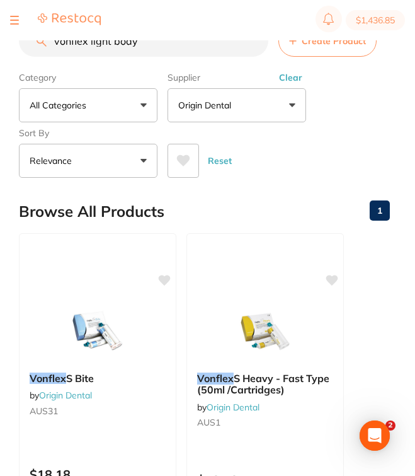
click at [297, 76] on button "Clear" at bounding box center [290, 77] width 31 height 11
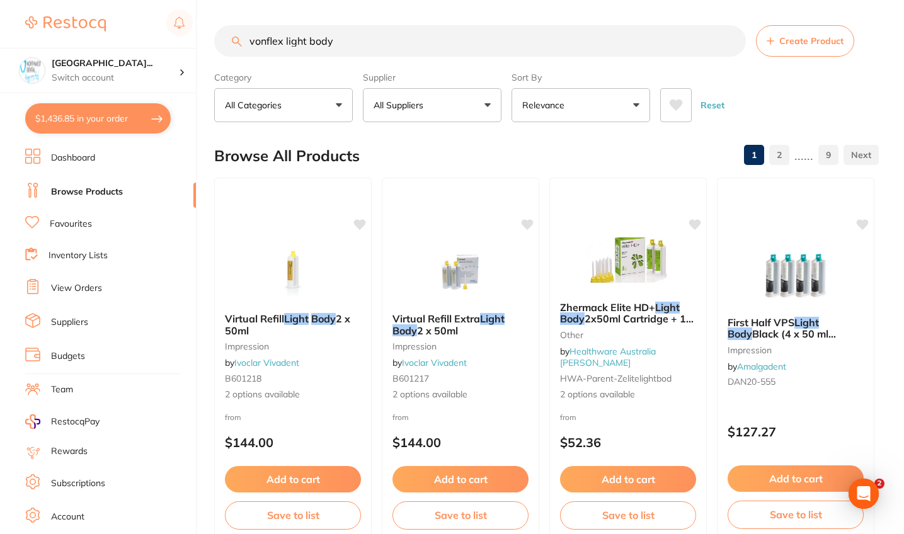
click at [418, 115] on button "All Suppliers" at bounding box center [432, 105] width 139 height 34
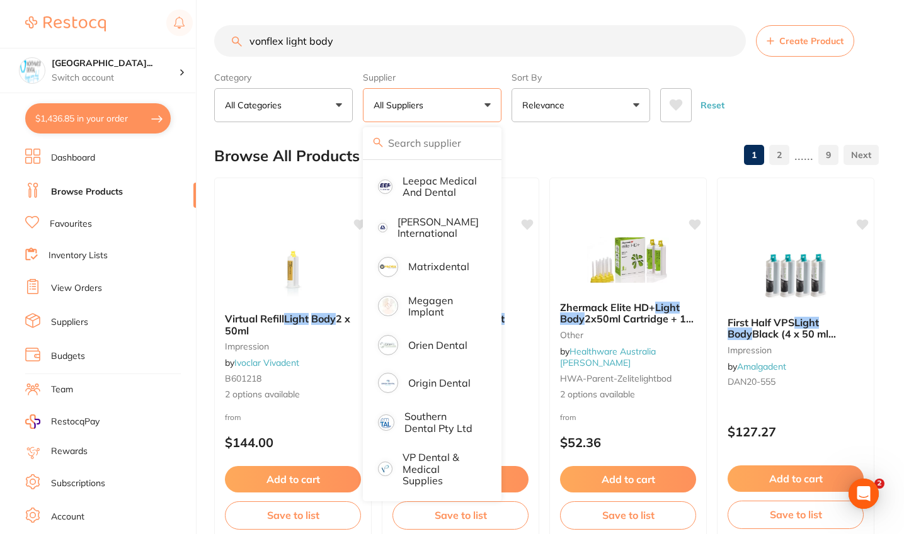
click at [418, 115] on button "Relevance" at bounding box center [581, 105] width 139 height 34
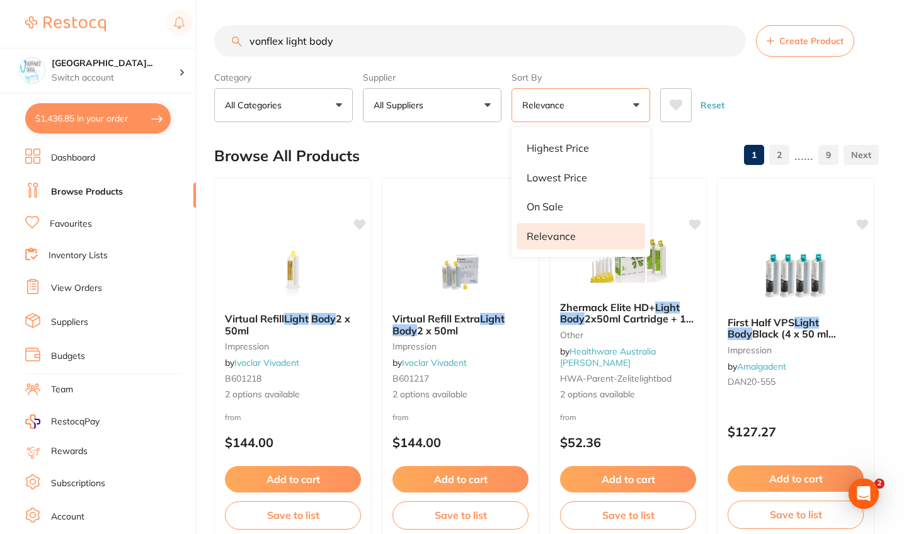
click at [418, 110] on button "All Suppliers" at bounding box center [432, 105] width 139 height 34
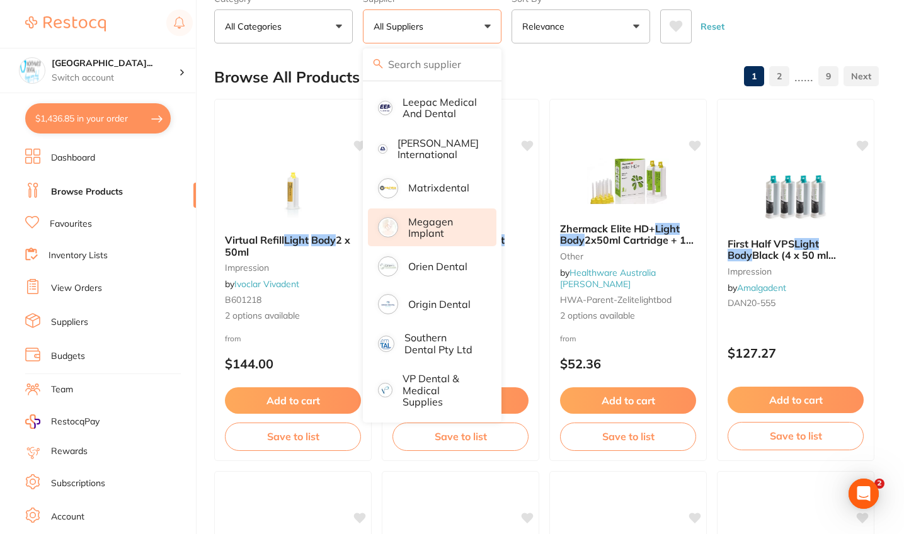
scroll to position [31, 0]
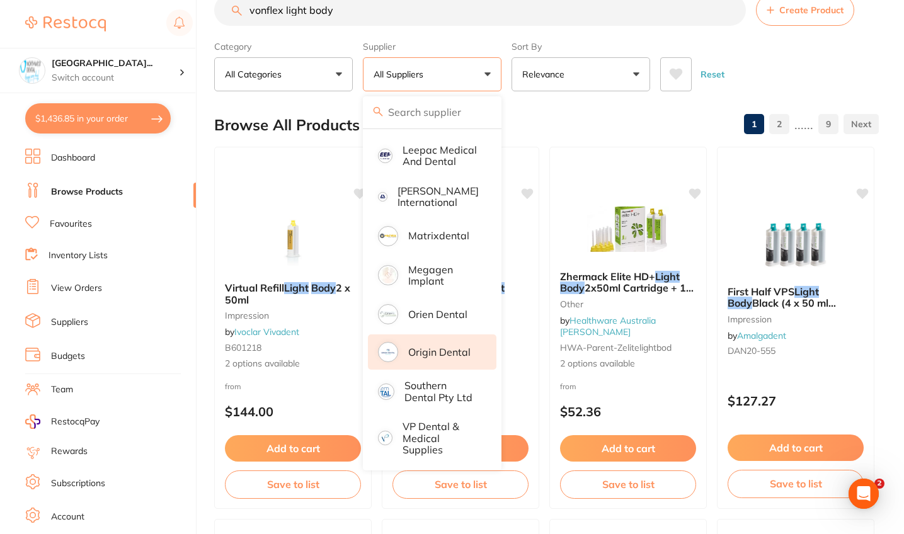
click at [418, 348] on p "Origin Dental" at bounding box center [439, 352] width 62 height 11
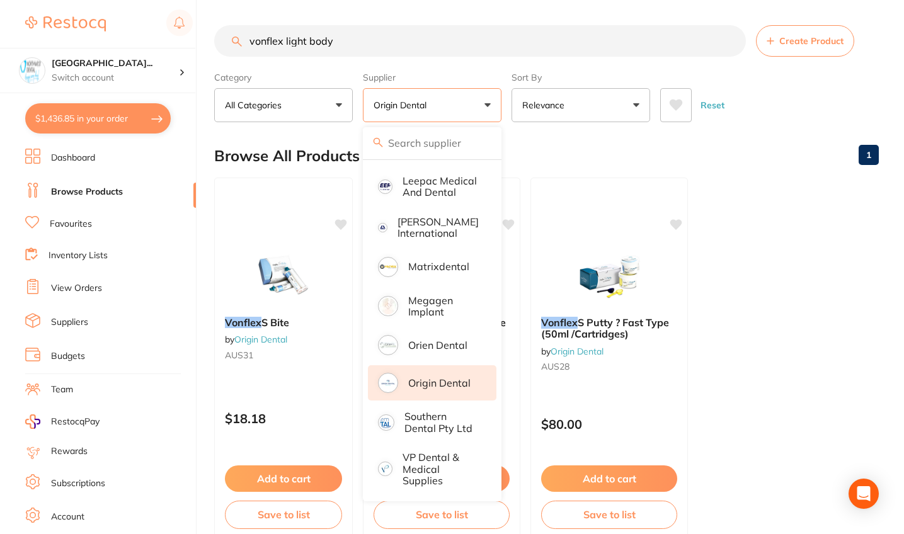
click at [418, 122] on div "Reset" at bounding box center [764, 100] width 209 height 44
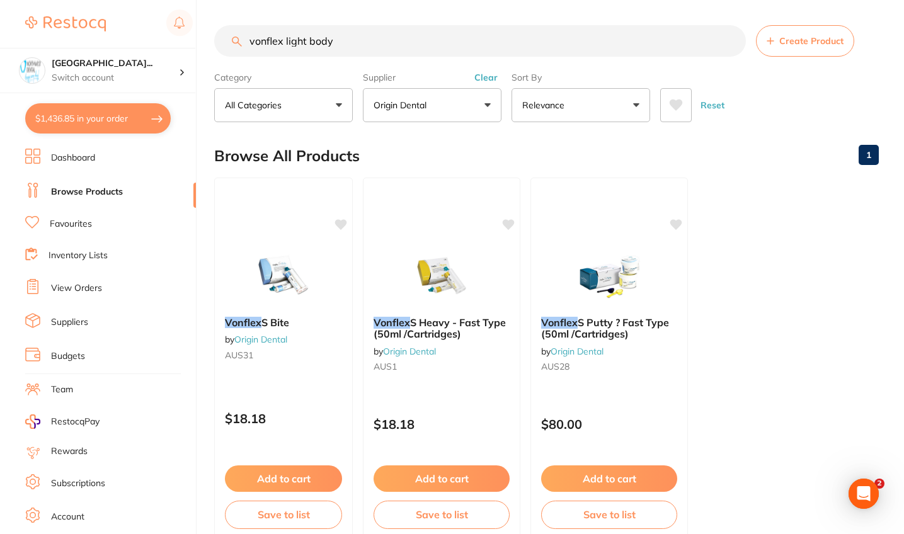
click at [418, 78] on button "Clear" at bounding box center [486, 77] width 31 height 11
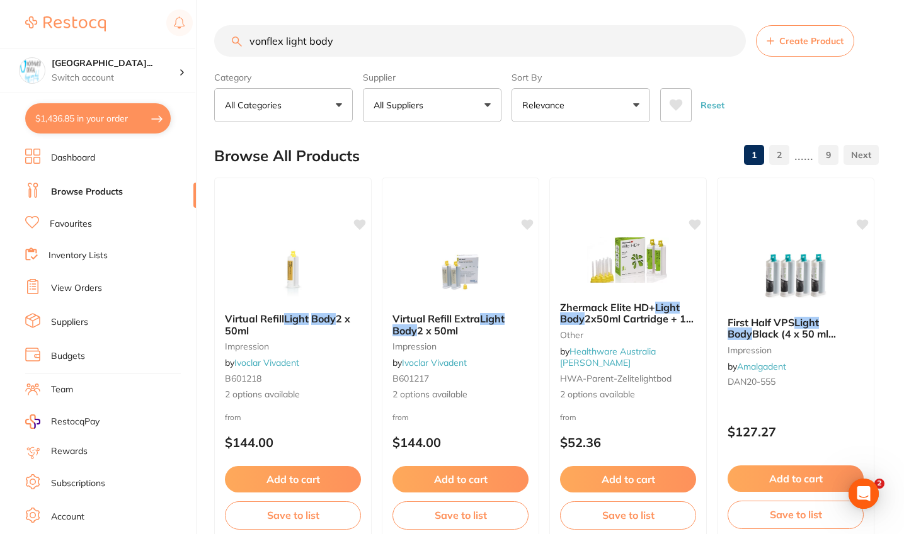
click at [418, 118] on button "All Suppliers" at bounding box center [432, 105] width 139 height 34
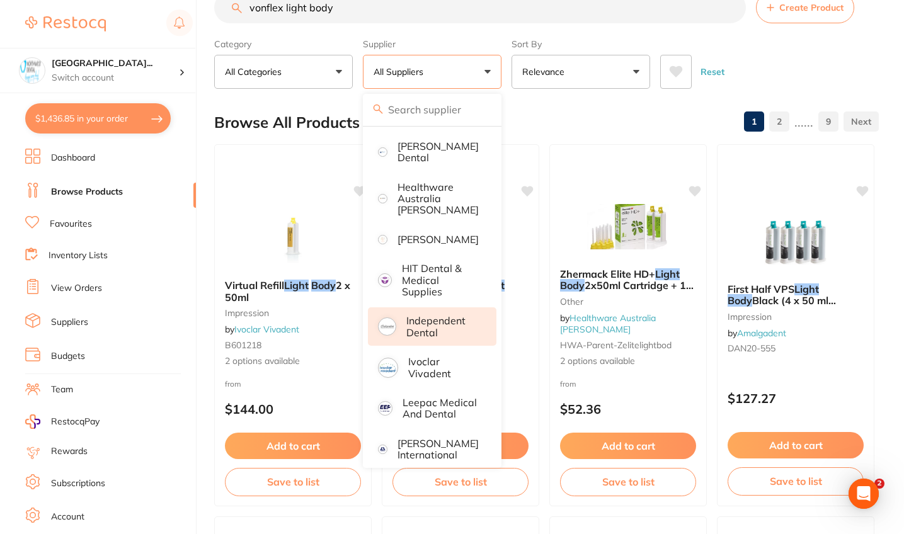
scroll to position [342, 0]
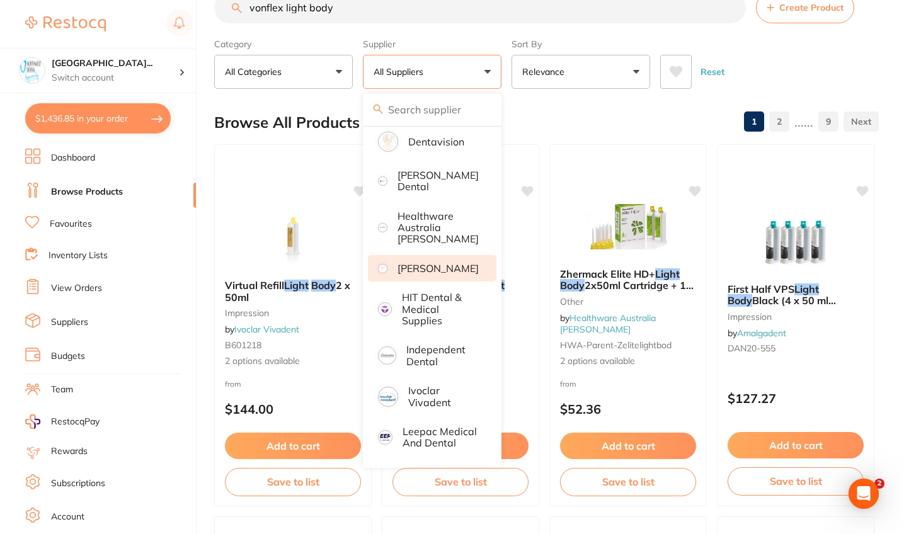
click at [418, 263] on p "[PERSON_NAME]" at bounding box center [438, 268] width 81 height 11
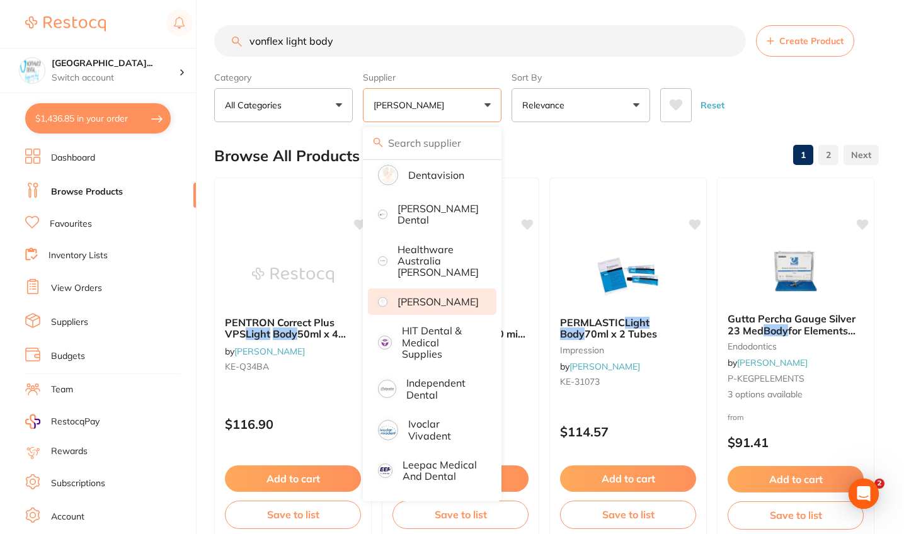
click at [418, 107] on div "Reset" at bounding box center [764, 100] width 209 height 44
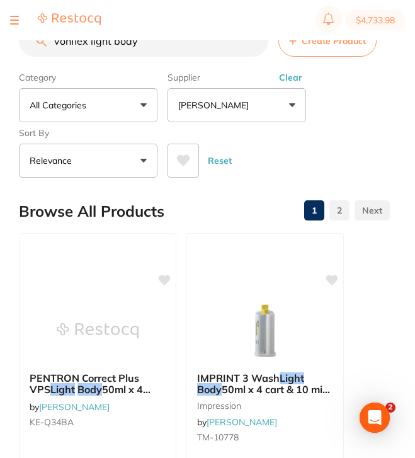
click at [295, 76] on button "Clear" at bounding box center [290, 77] width 31 height 11
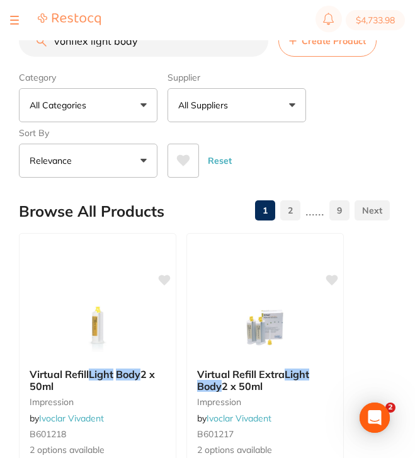
drag, startPoint x: 167, startPoint y: 43, endPoint x: 0, endPoint y: 38, distance: 167.1
click at [0, 38] on div "$4,733.98 North West Dental Wynya... Switch account Riaz Dental Surgery Experte…" at bounding box center [207, 209] width 415 height 418
paste input "DP003"
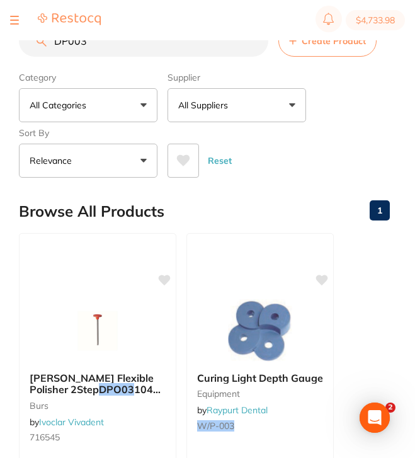
drag, startPoint x: 107, startPoint y: 42, endPoint x: 0, endPoint y: 39, distance: 106.5
click at [0, 39] on div "$4,733.98 North West Dental Wynya... Switch account Riaz Dental Surgery Experte…" at bounding box center [207, 209] width 415 height 418
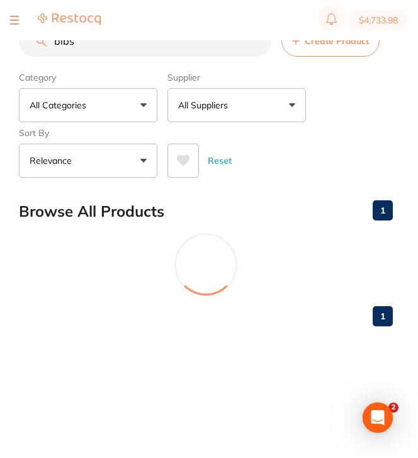
type input "bibs"
click at [204, 122] on button "All Suppliers" at bounding box center [237, 105] width 139 height 34
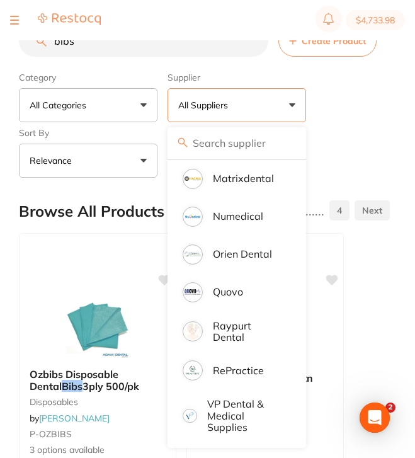
click at [359, 124] on div "Category All Categories All Categories disposables Disposables endodontics infe…" at bounding box center [204, 122] width 371 height 111
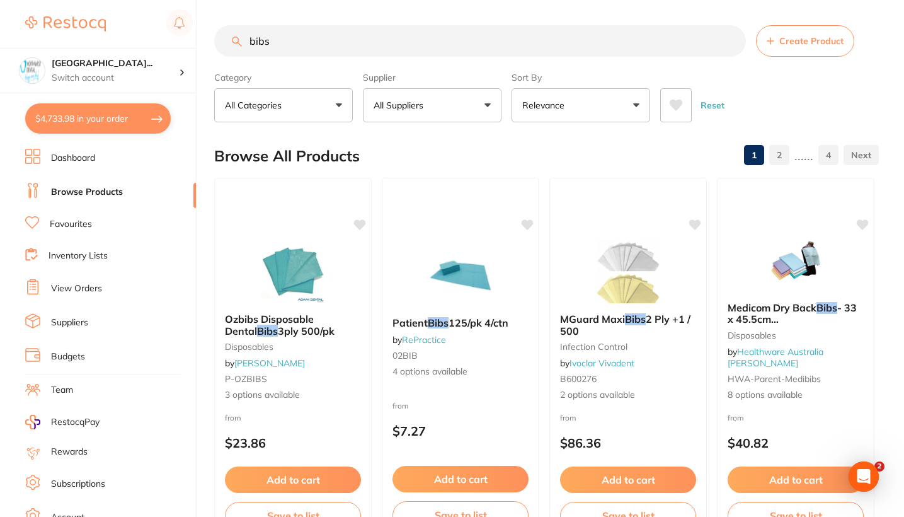
scroll to position [640, 0]
click at [89, 232] on ul "Dashboard Browse Products Favourites Inventory Lists View Orders Suppliers Budg…" at bounding box center [110, 366] width 171 height 435
click at [94, 223] on li "Favourites" at bounding box center [110, 224] width 171 height 16
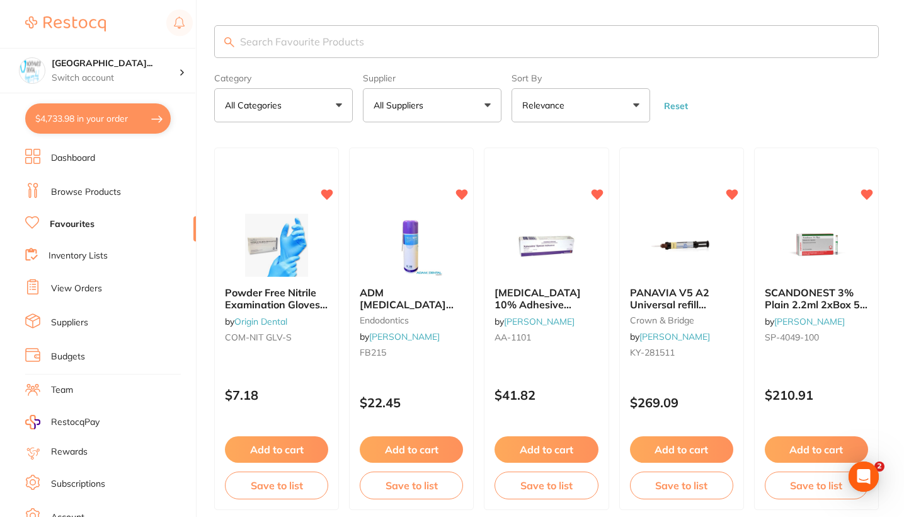
click at [418, 113] on button "All Suppliers" at bounding box center [432, 105] width 139 height 34
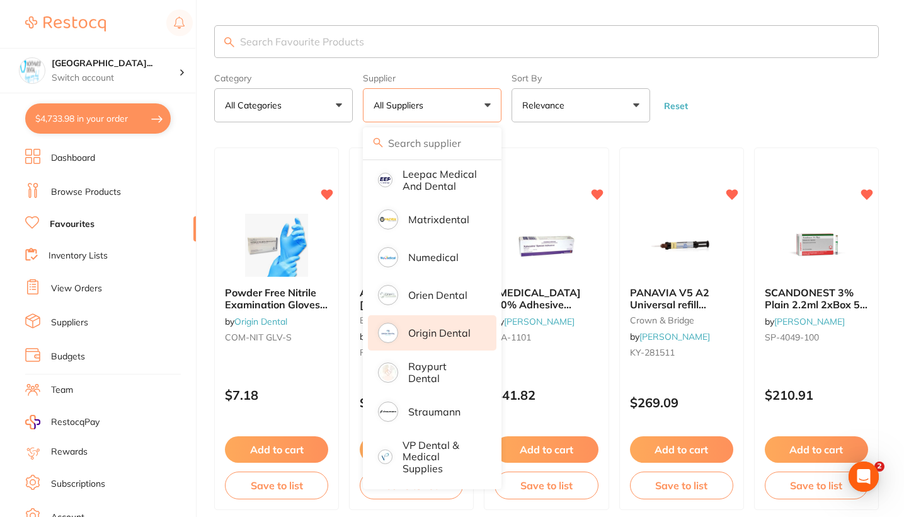
scroll to position [546, 0]
click at [418, 328] on p "Origin Dental" at bounding box center [439, 332] width 62 height 11
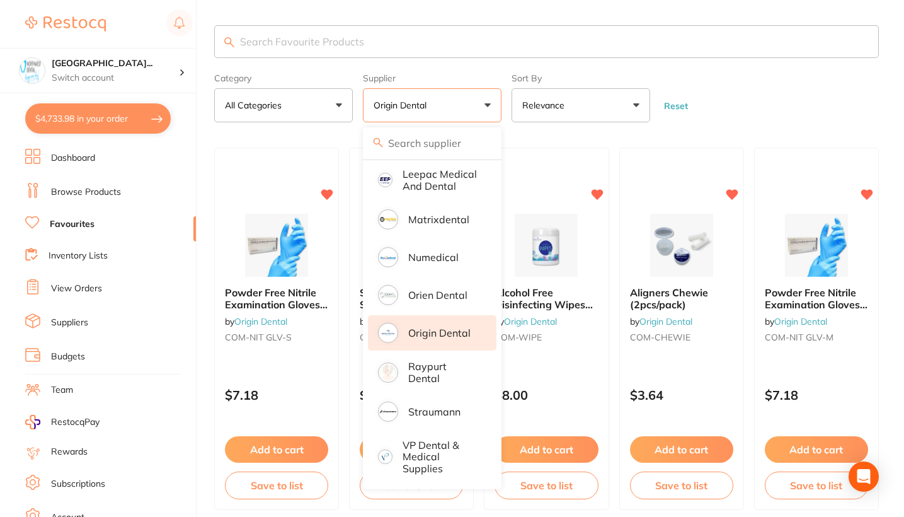
click at [418, 105] on form "Category All Categories All Categories No categories found Clear Category false…" at bounding box center [546, 95] width 665 height 54
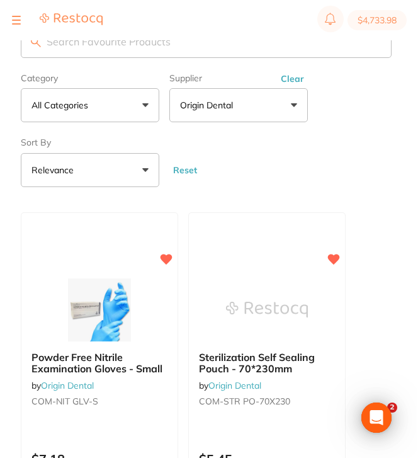
scroll to position [0, 0]
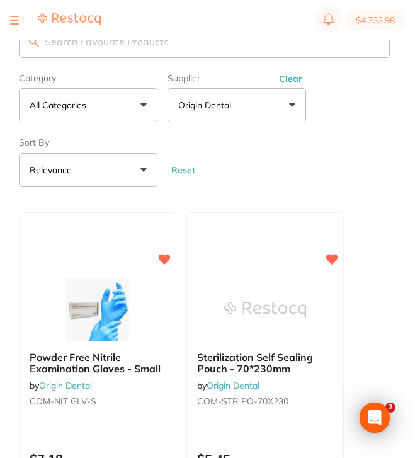
click at [217, 36] on section "$4,733.98" at bounding box center [207, 20] width 415 height 40
click at [217, 47] on input "search" at bounding box center [204, 41] width 371 height 33
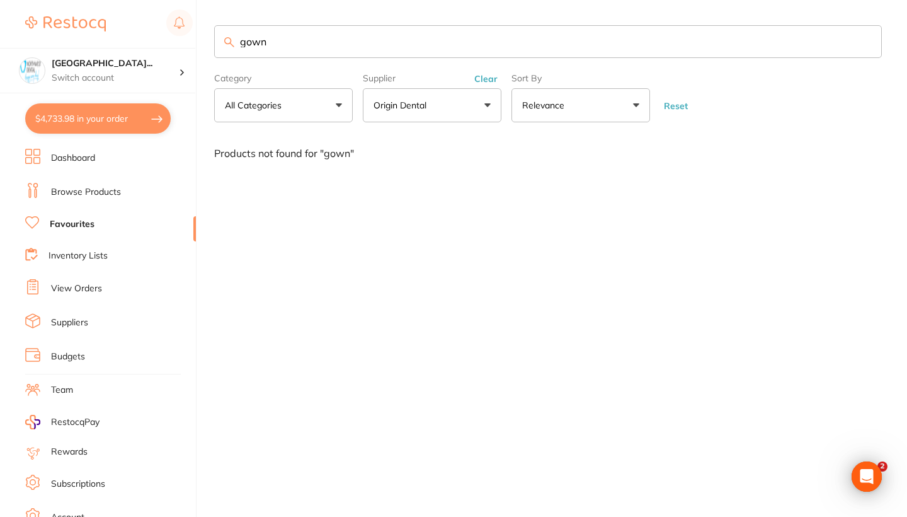
type input "gown"
click at [89, 189] on link "Browse Products" at bounding box center [86, 192] width 70 height 13
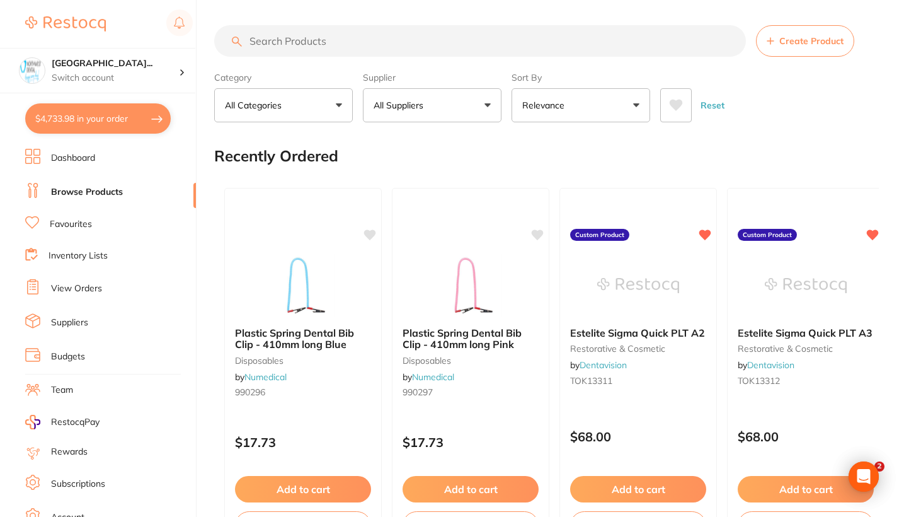
click at [358, 45] on input "search" at bounding box center [480, 41] width 532 height 32
click at [315, 45] on input "search" at bounding box center [480, 41] width 532 height 32
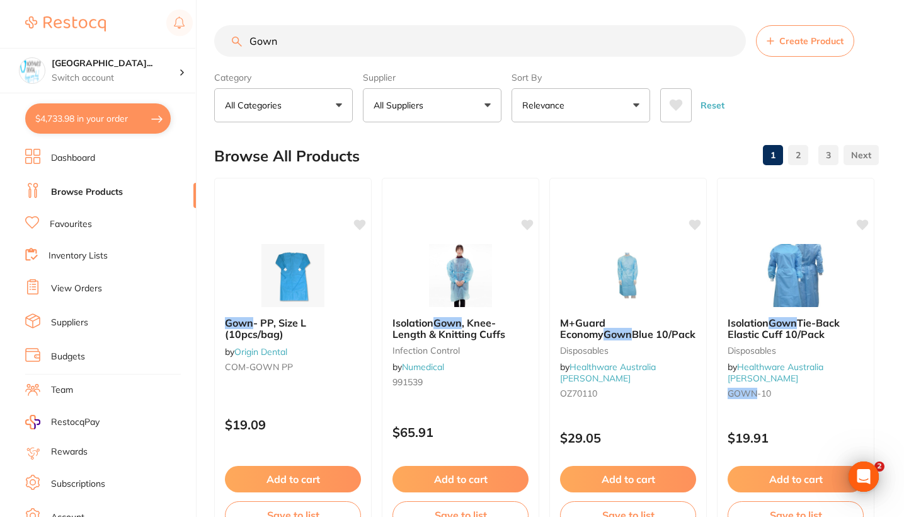
type input "Gown"
click at [418, 117] on button "All Suppliers" at bounding box center [432, 105] width 139 height 34
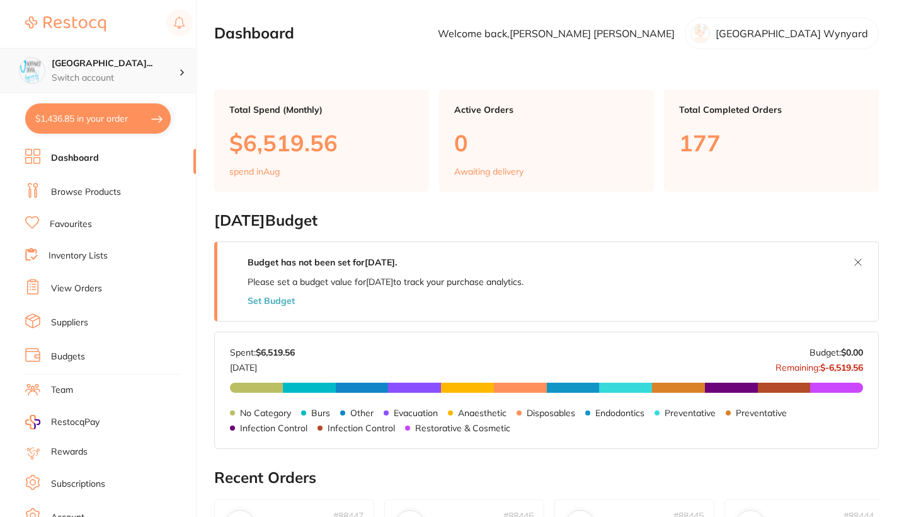
click at [130, 71] on div "[GEOGRAPHIC_DATA]... Switch account" at bounding box center [115, 70] width 127 height 26
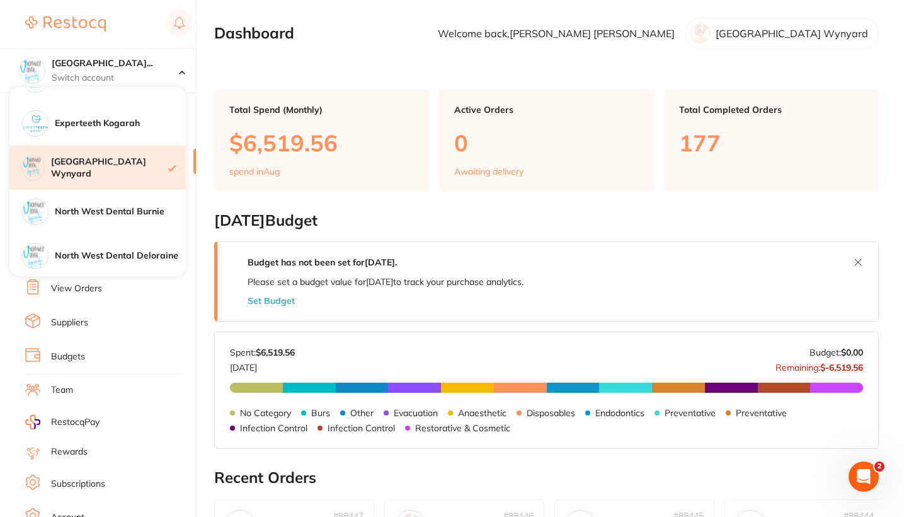
scroll to position [202, 0]
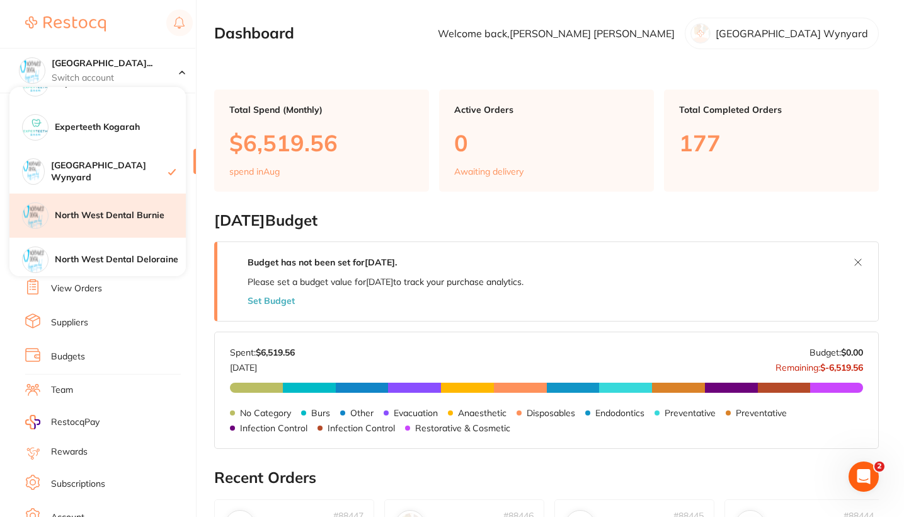
click at [132, 210] on h4 "North West Dental Burnie" at bounding box center [120, 215] width 131 height 13
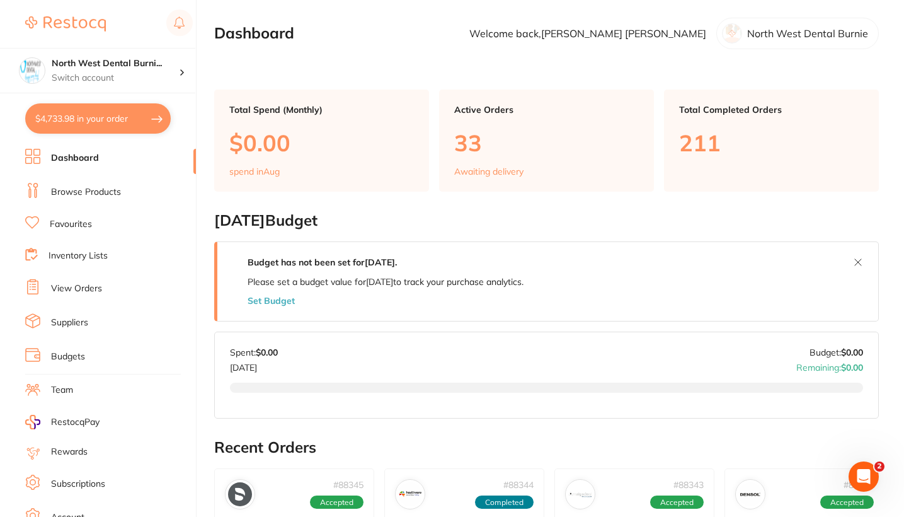
click at [105, 221] on li "Favourites" at bounding box center [110, 224] width 171 height 16
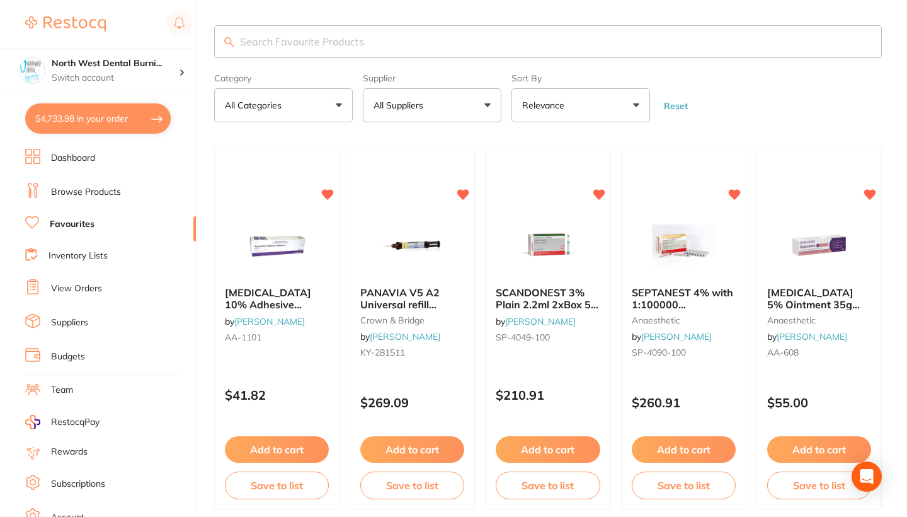
click at [367, 42] on input "search" at bounding box center [548, 41] width 668 height 33
type input "l"
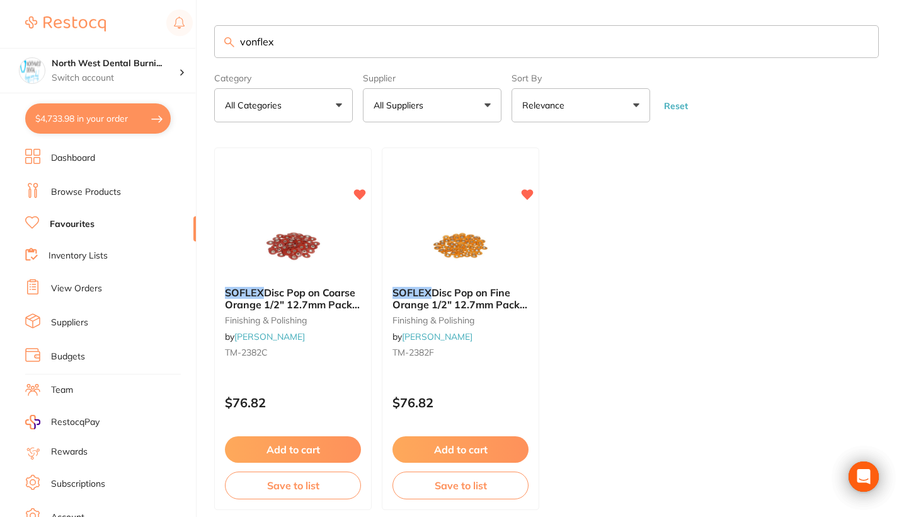
drag, startPoint x: 294, startPoint y: 45, endPoint x: 168, endPoint y: 42, distance: 126.1
click at [168, 42] on div "$4,733.98 North West Dental Burni... Switch account Riaz [MEDICAL_DATA] Experte…" at bounding box center [452, 258] width 904 height 517
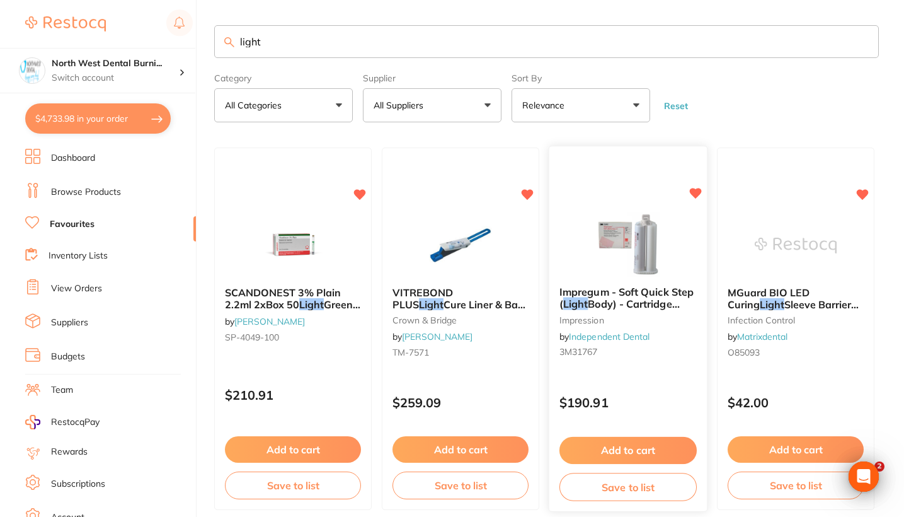
scroll to position [53, 0]
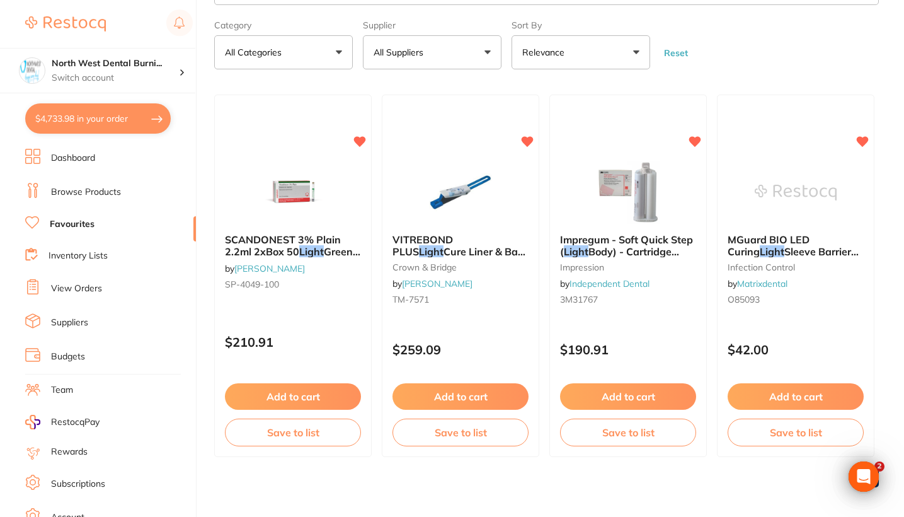
type input "light"
click at [75, 186] on link "Browse Products" at bounding box center [86, 192] width 70 height 13
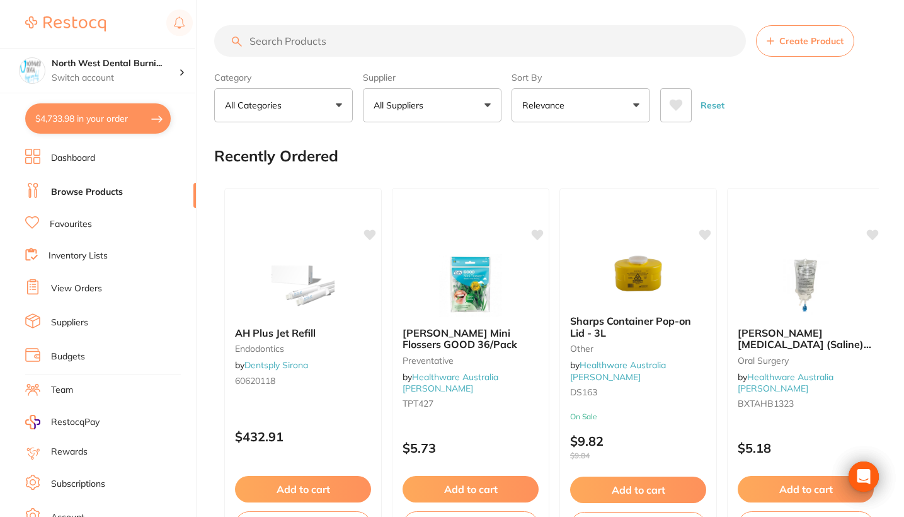
click at [112, 114] on button "$4,733.98 in your order" at bounding box center [98, 118] width 146 height 30
checkbox input "true"
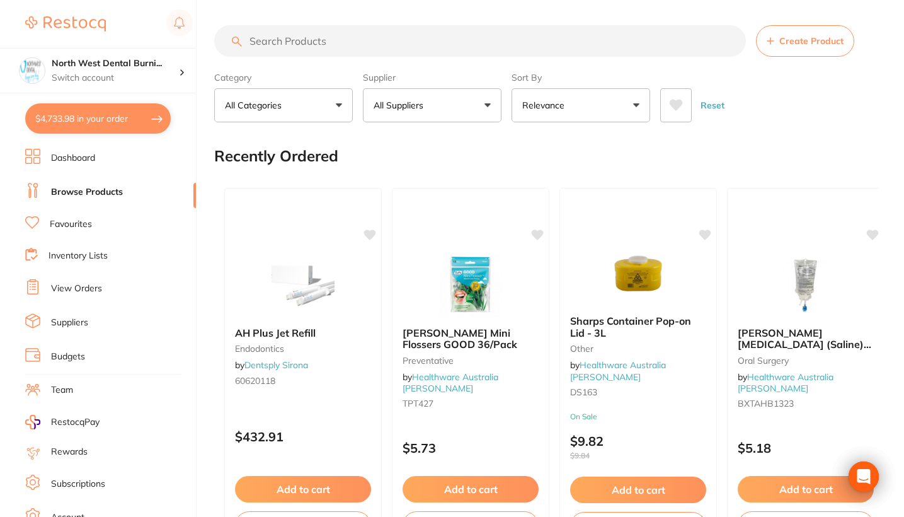
checkbox input "true"
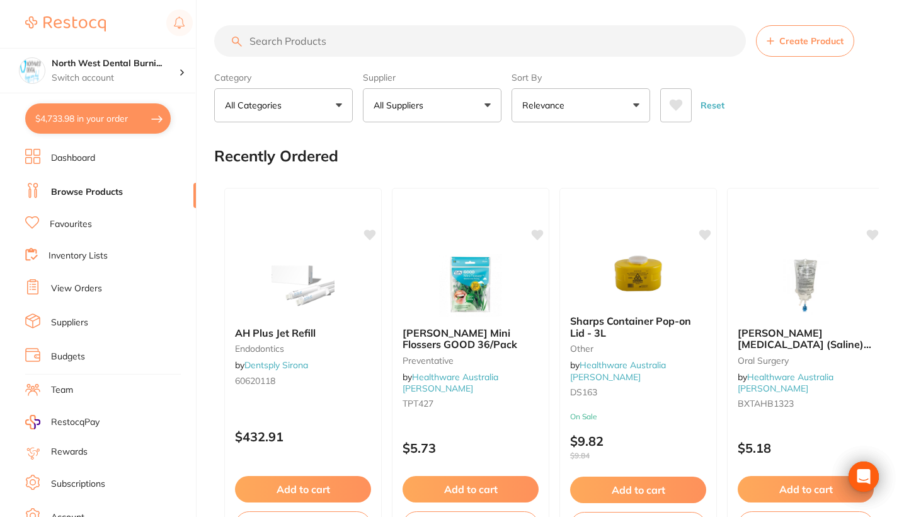
checkbox input "true"
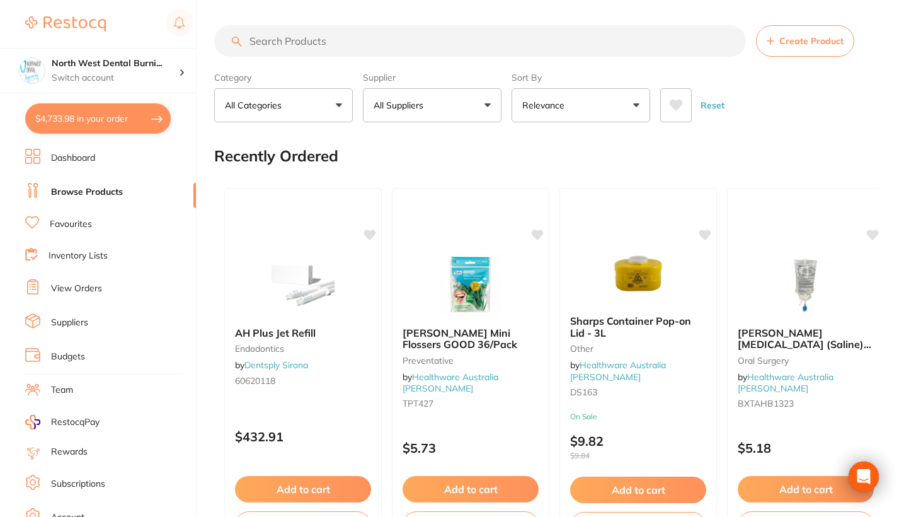
checkbox input "true"
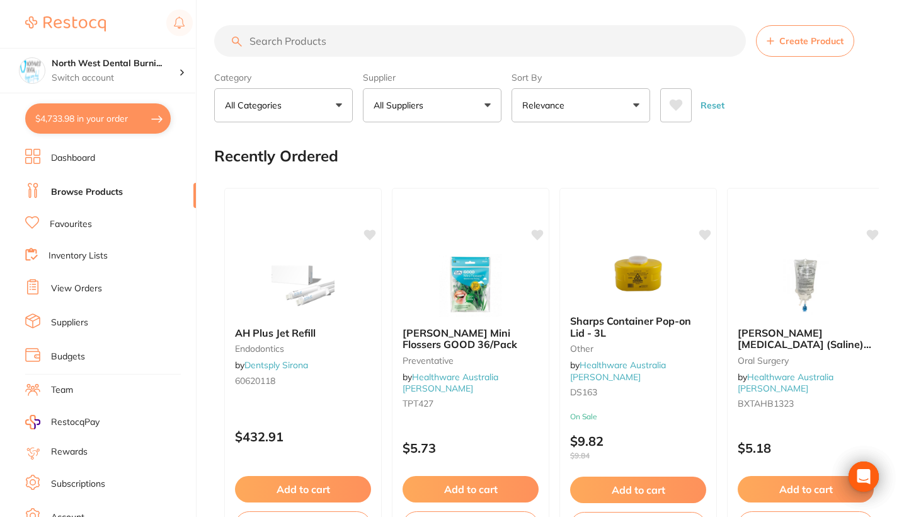
checkbox input "true"
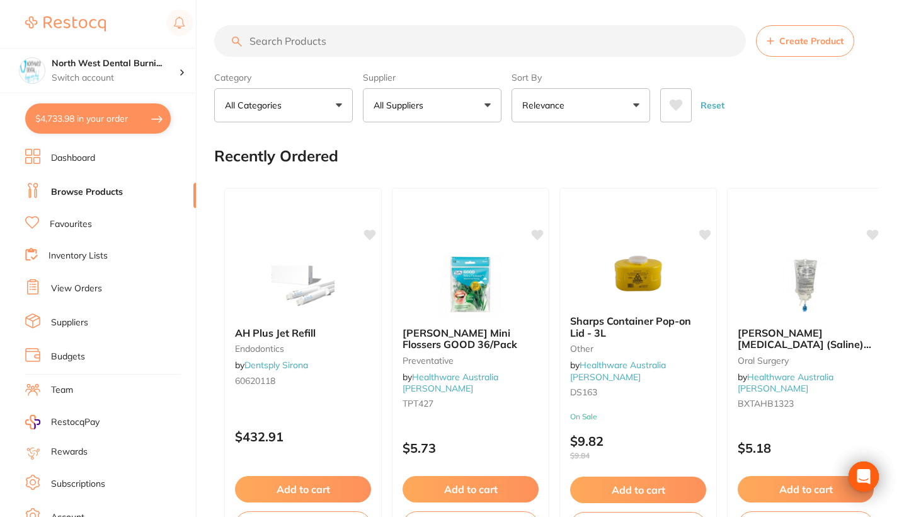
checkbox input "true"
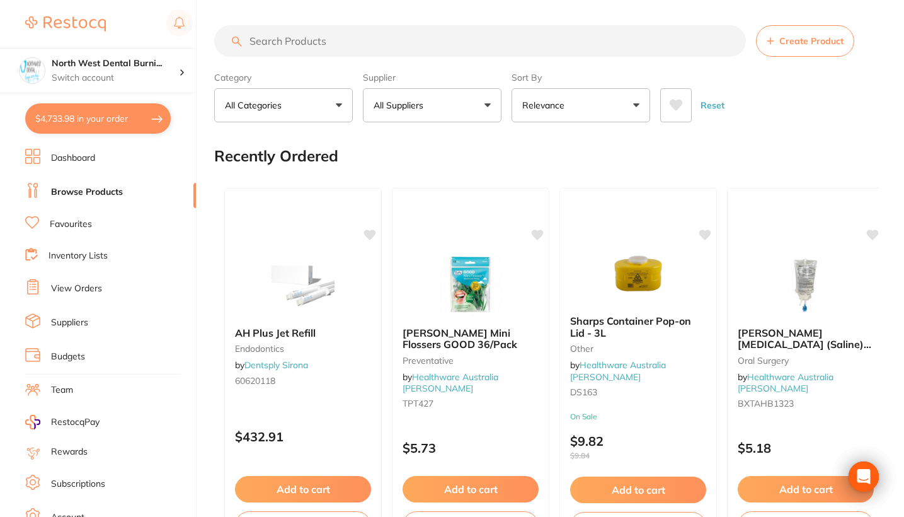
checkbox input "true"
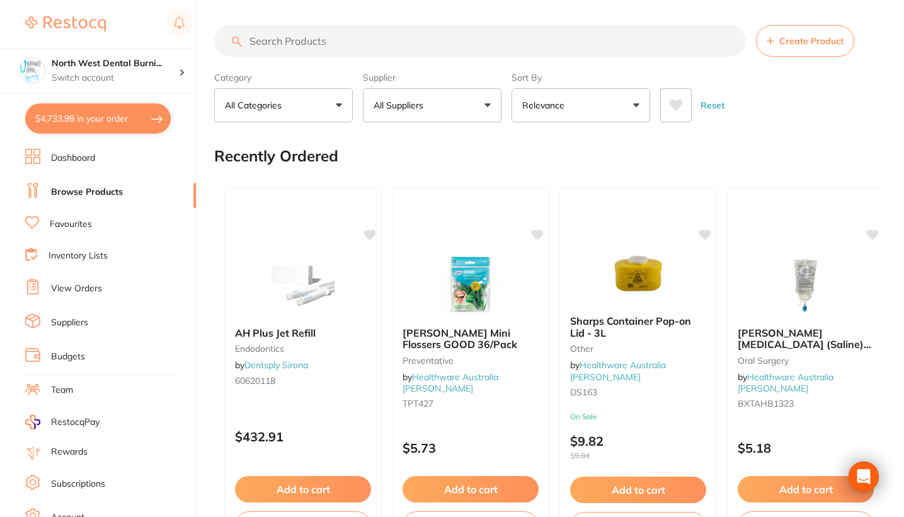
checkbox input "true"
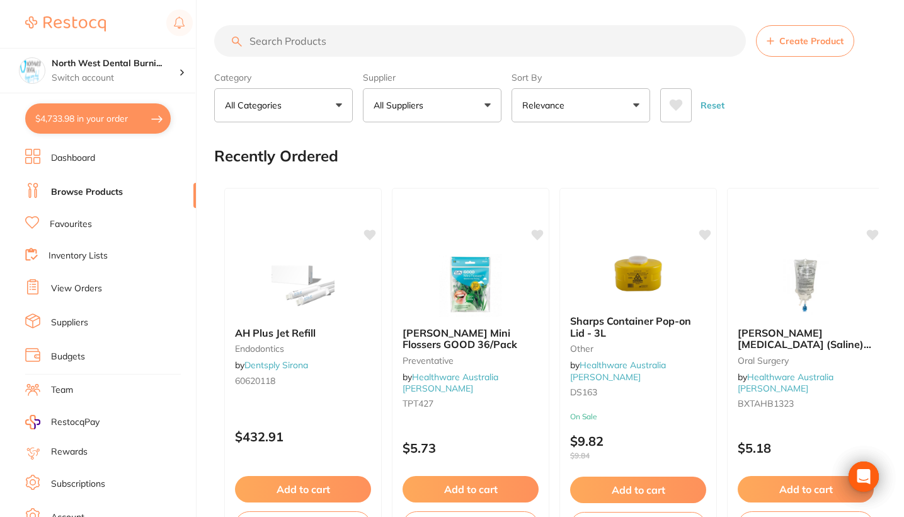
checkbox input "true"
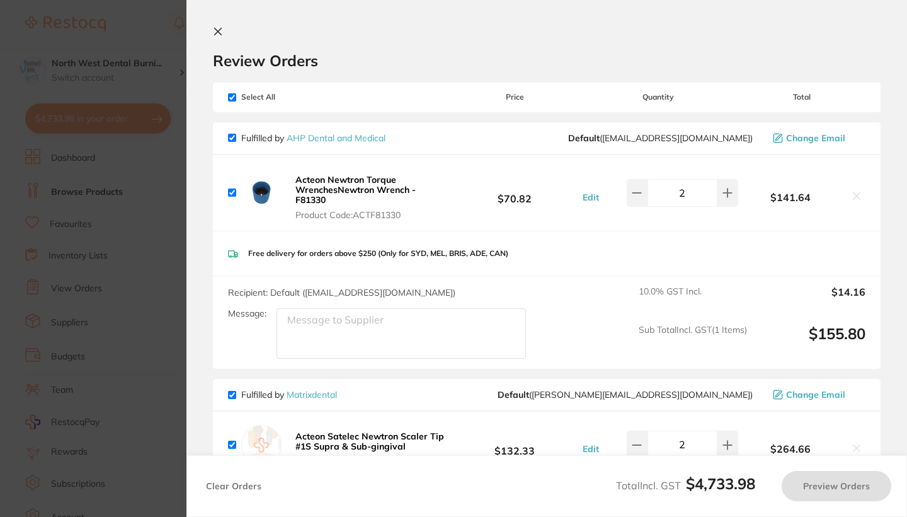
click at [81, 69] on section "Update RRP Set your pre negotiated price for this item. Item Agreed RRP (excl. …" at bounding box center [453, 258] width 907 height 517
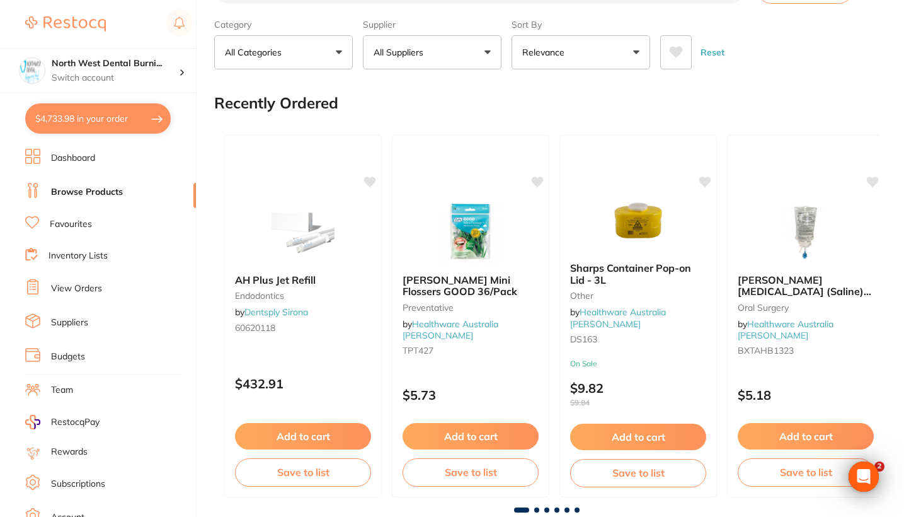
click at [113, 287] on li "View Orders" at bounding box center [110, 288] width 171 height 19
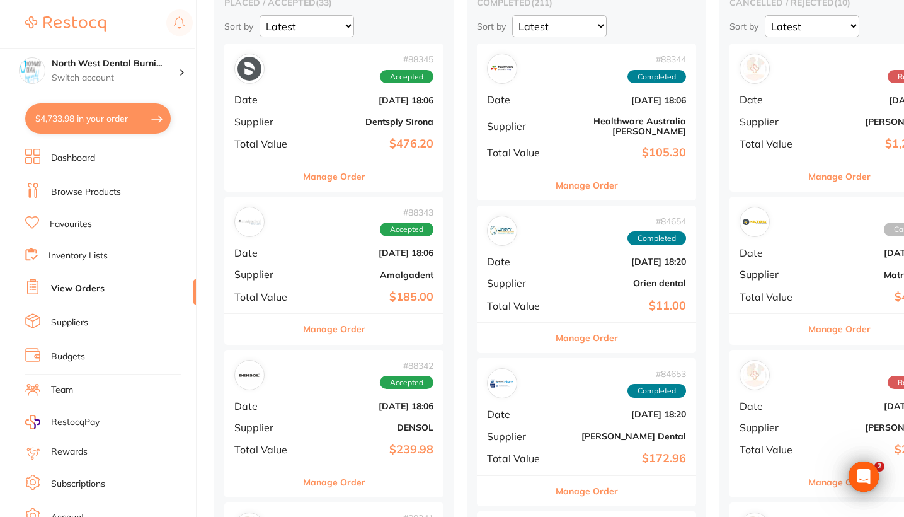
click at [325, 139] on b "$476.20" at bounding box center [371, 143] width 126 height 13
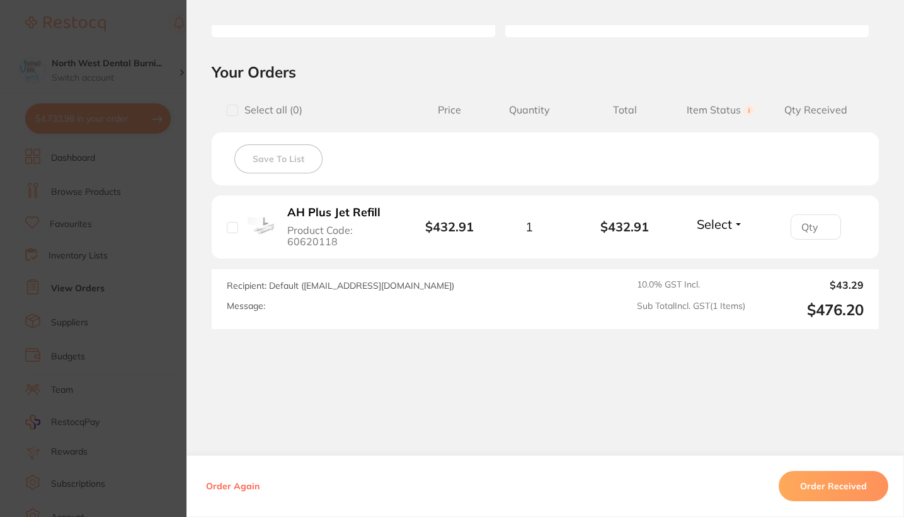
click at [127, 317] on section "Order ID: Restocq- 88345 Order Information Accepted Order Order Date [DATE] 18:…" at bounding box center [452, 258] width 904 height 517
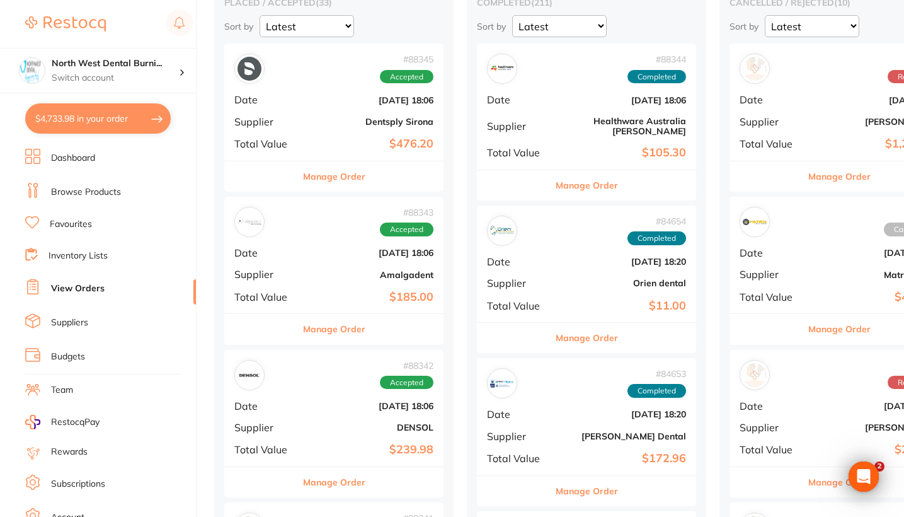
click at [339, 265] on div "# 88343 Accepted Date [DATE] 18:06 Supplier Amalgadent Total Value $185.00" at bounding box center [333, 255] width 219 height 117
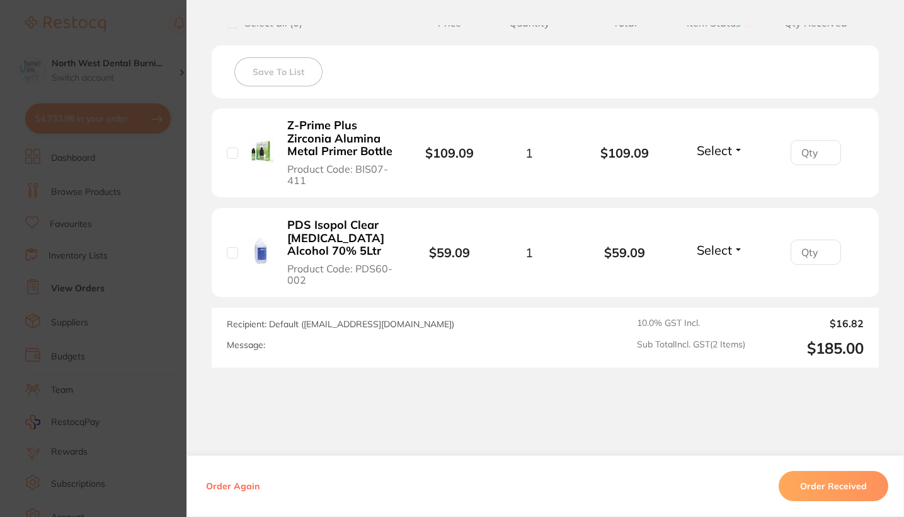
click at [144, 301] on section "Order ID: Restocq- 88343 Order Information Accepted Order Order Date [DATE] 18:…" at bounding box center [452, 258] width 904 height 517
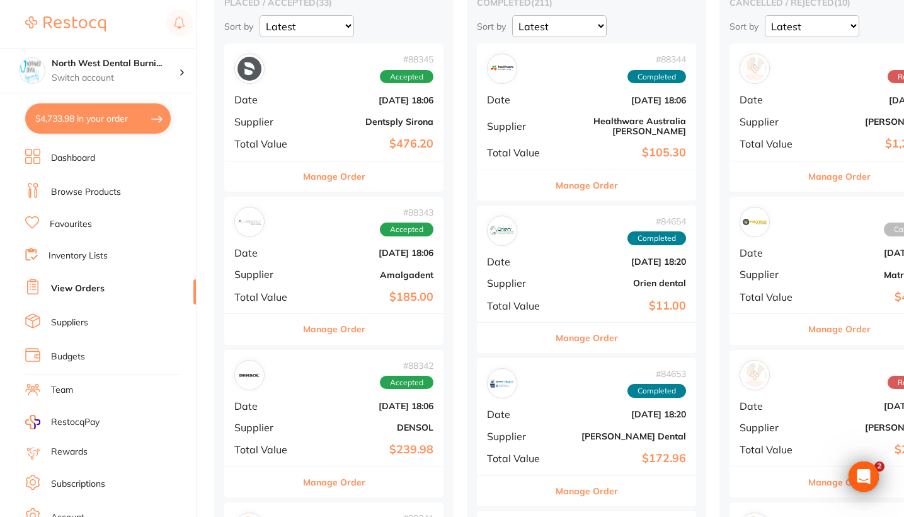
click at [374, 416] on div "# 88342 Accepted Date [DATE] 18:06 Supplier DENSOL Total Value $239.98" at bounding box center [333, 408] width 219 height 117
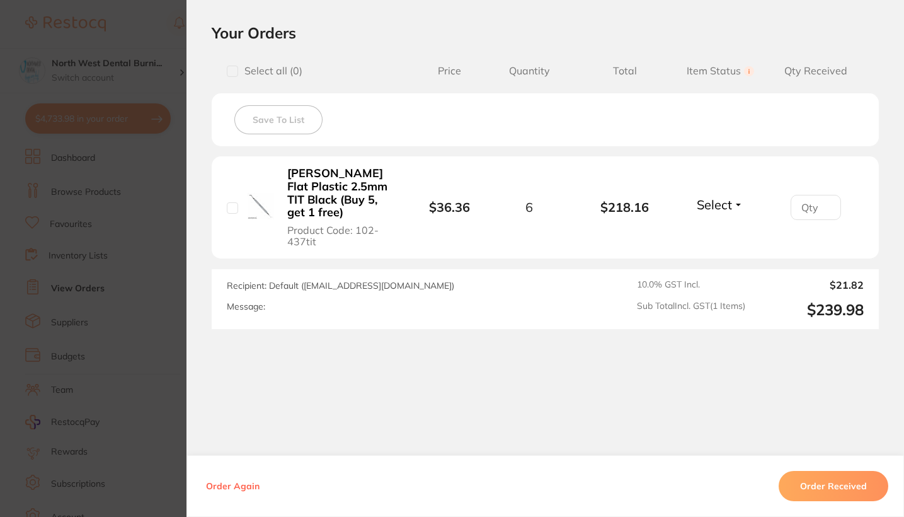
scroll to position [287, 0]
click at [62, 360] on section "Order ID: Restocq- 88342 Order Information Accepted Order Order Date [DATE] 18:…" at bounding box center [452, 258] width 904 height 517
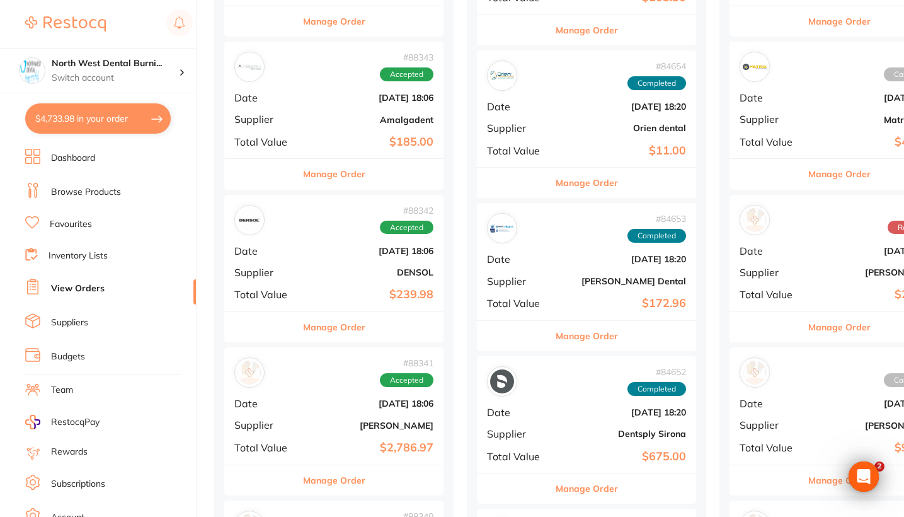
scroll to position [289, 0]
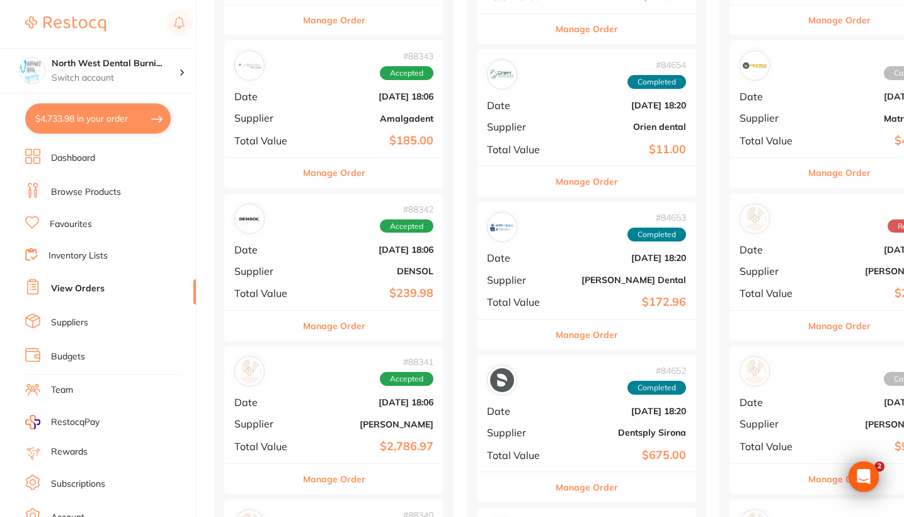
click at [322, 420] on b "[PERSON_NAME]" at bounding box center [371, 424] width 126 height 10
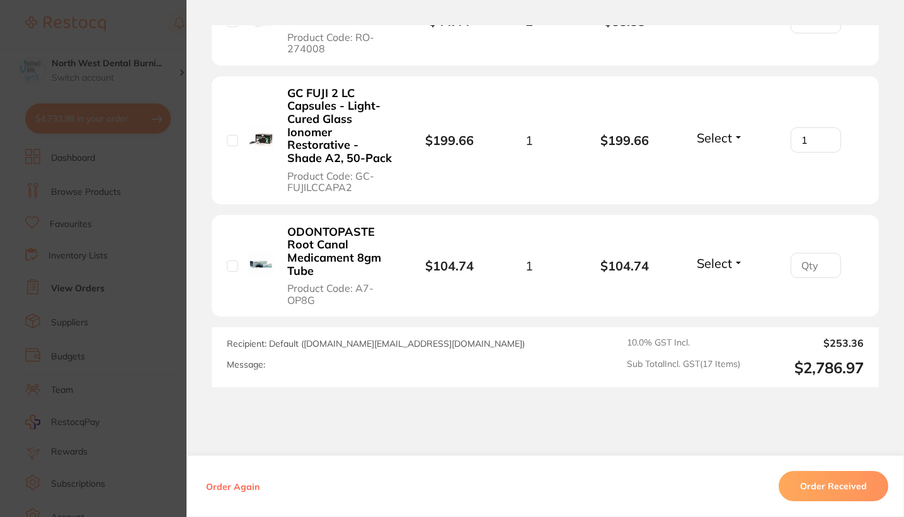
scroll to position [2133, 0]
click at [130, 340] on section "Order ID: Restocq- 88341 Order Information Accepted Order Order Date [DATE] 18:…" at bounding box center [452, 258] width 904 height 517
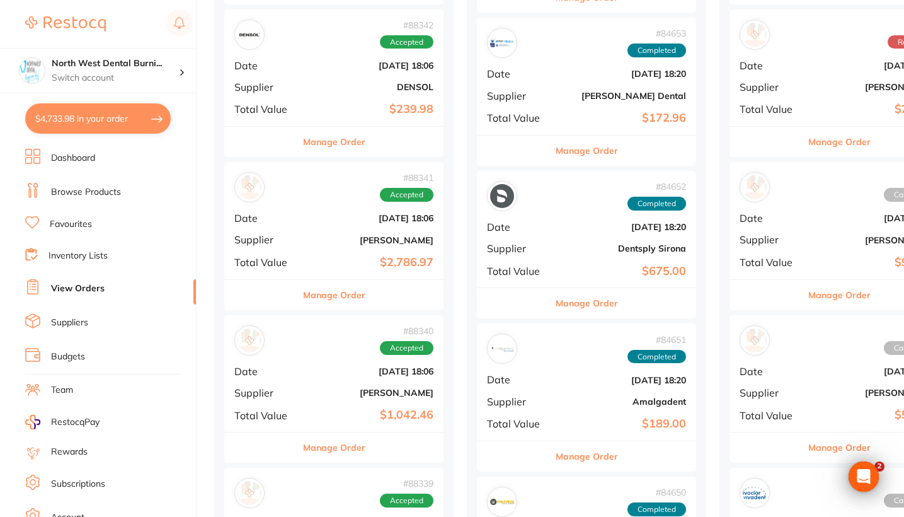
scroll to position [483, 0]
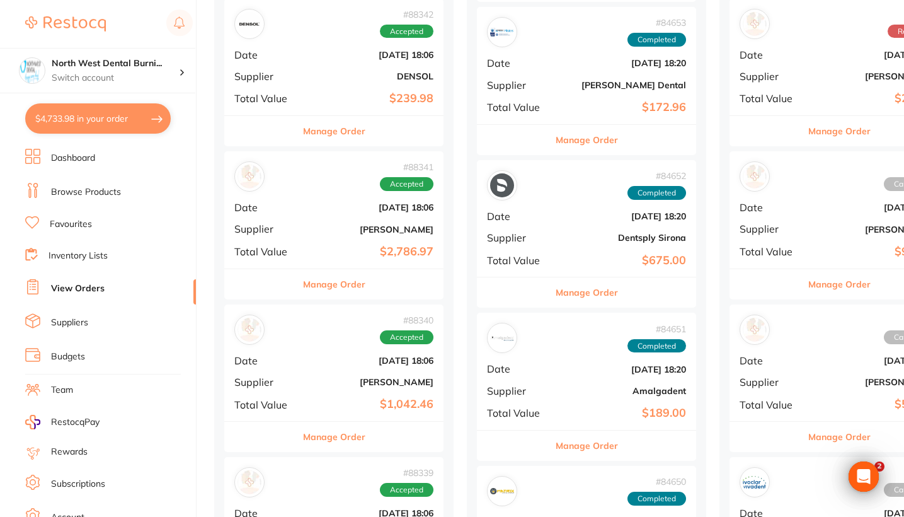
click at [337, 366] on div "# 88340 Accepted Date [DATE] 18:06 Supplier [PERSON_NAME] Total Value $1,042.46" at bounding box center [333, 362] width 219 height 117
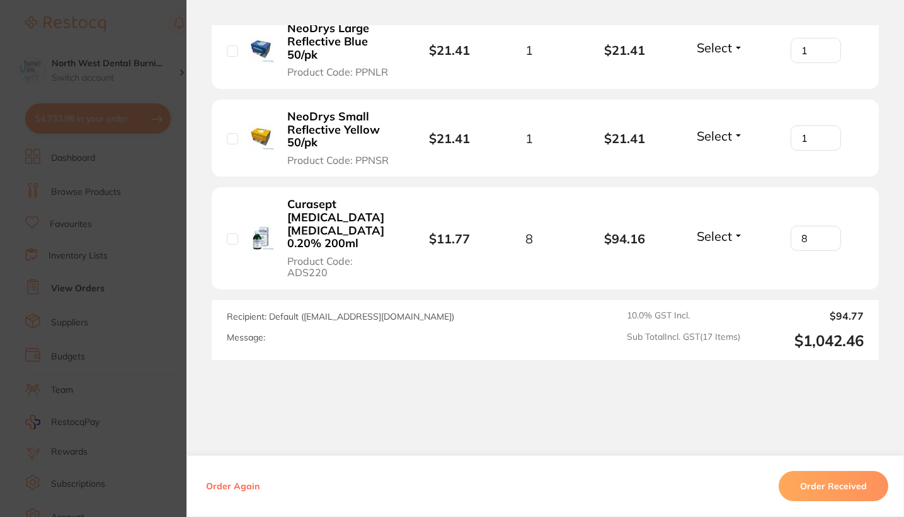
scroll to position [1766, 0]
click at [114, 345] on section "Order ID: Restocq- 88340 Order Information Accepted Order Order Date [DATE] 18:…" at bounding box center [452, 258] width 904 height 517
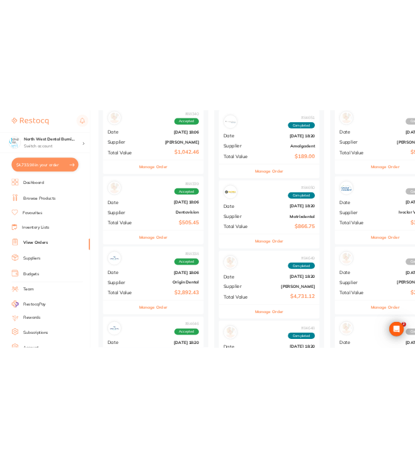
scroll to position [807, 0]
